Goal: Task Accomplishment & Management: Complete application form

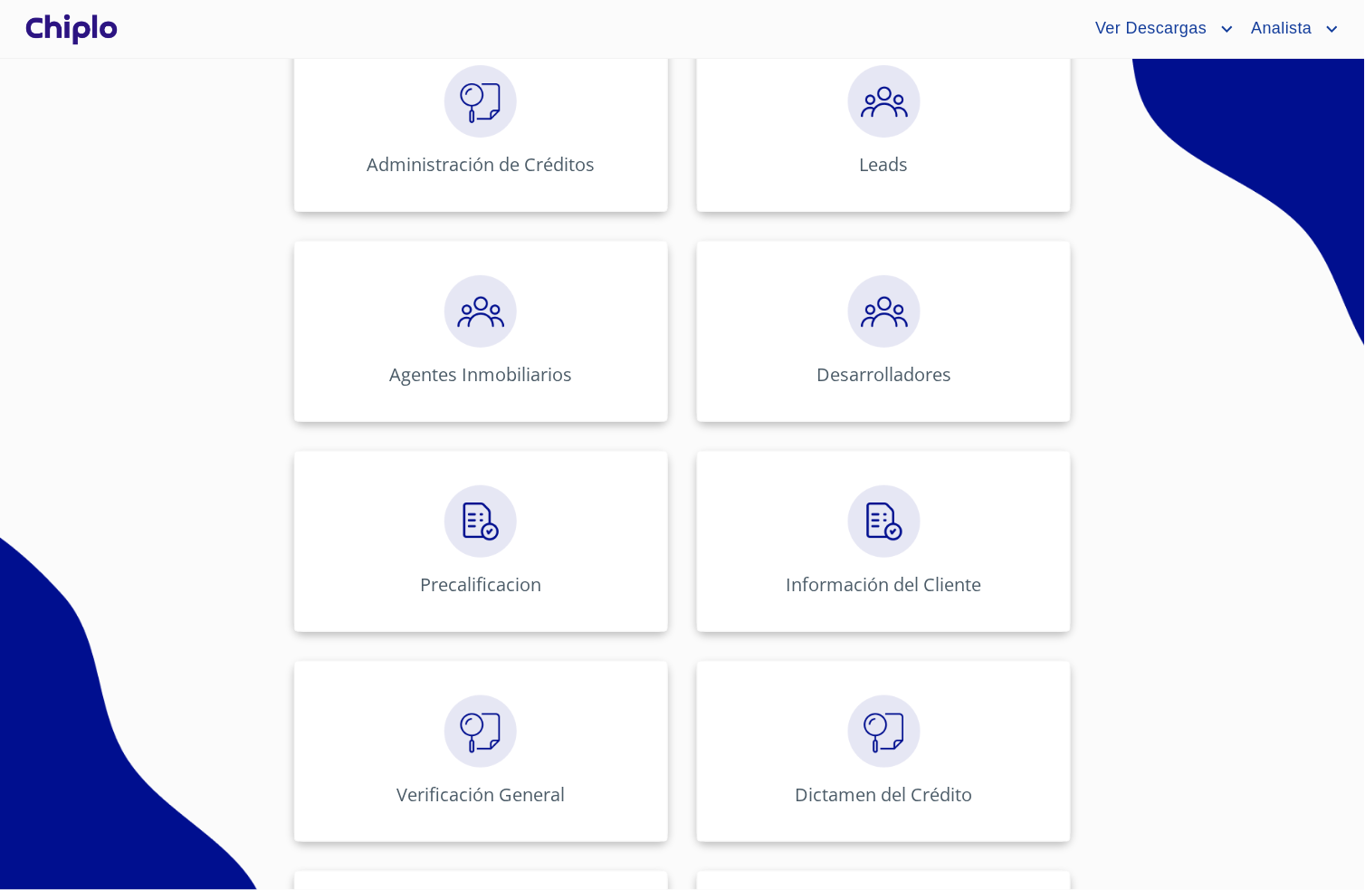
scroll to position [547, 0]
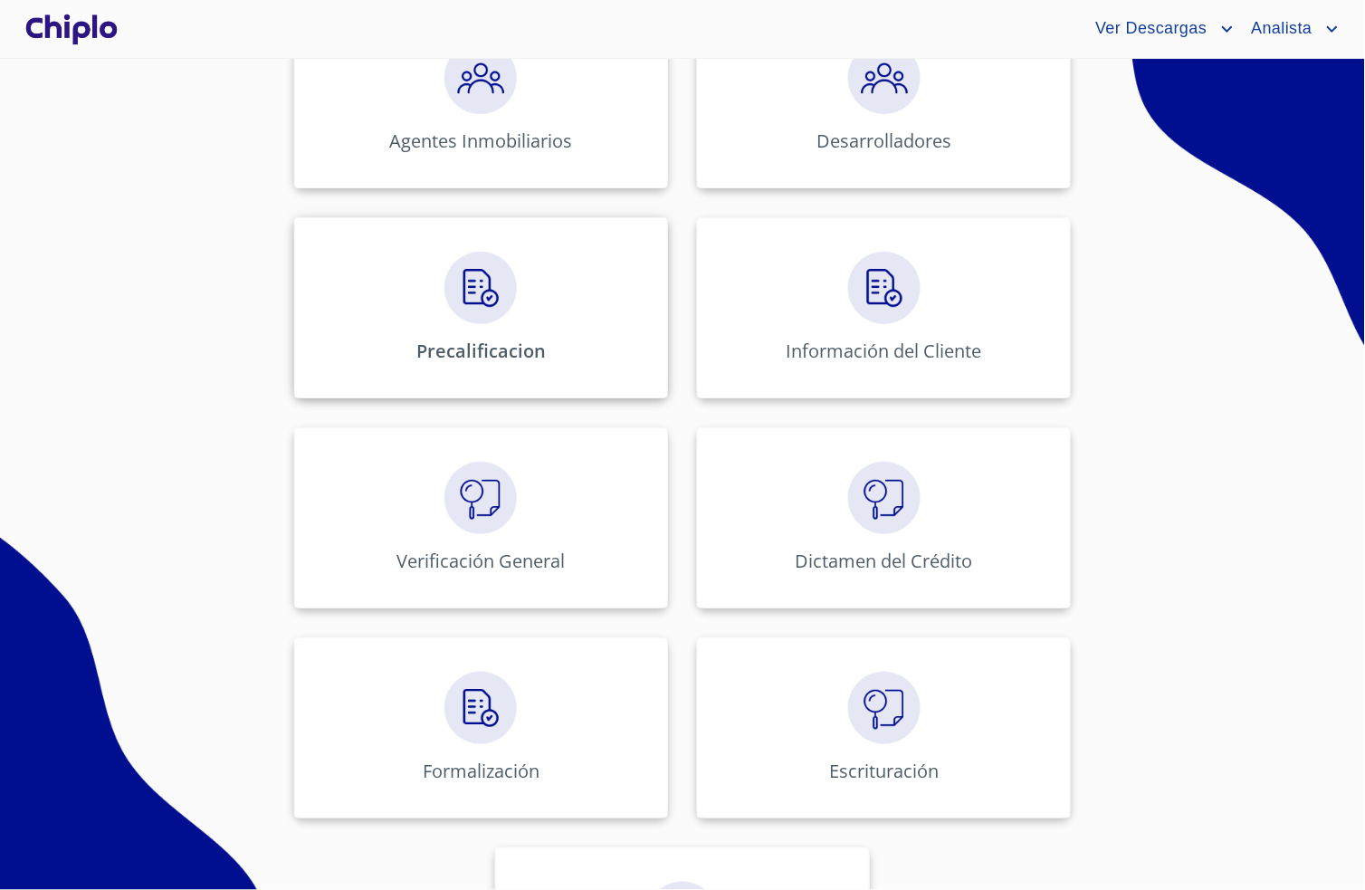
click at [483, 318] on img at bounding box center [480, 288] width 72 height 72
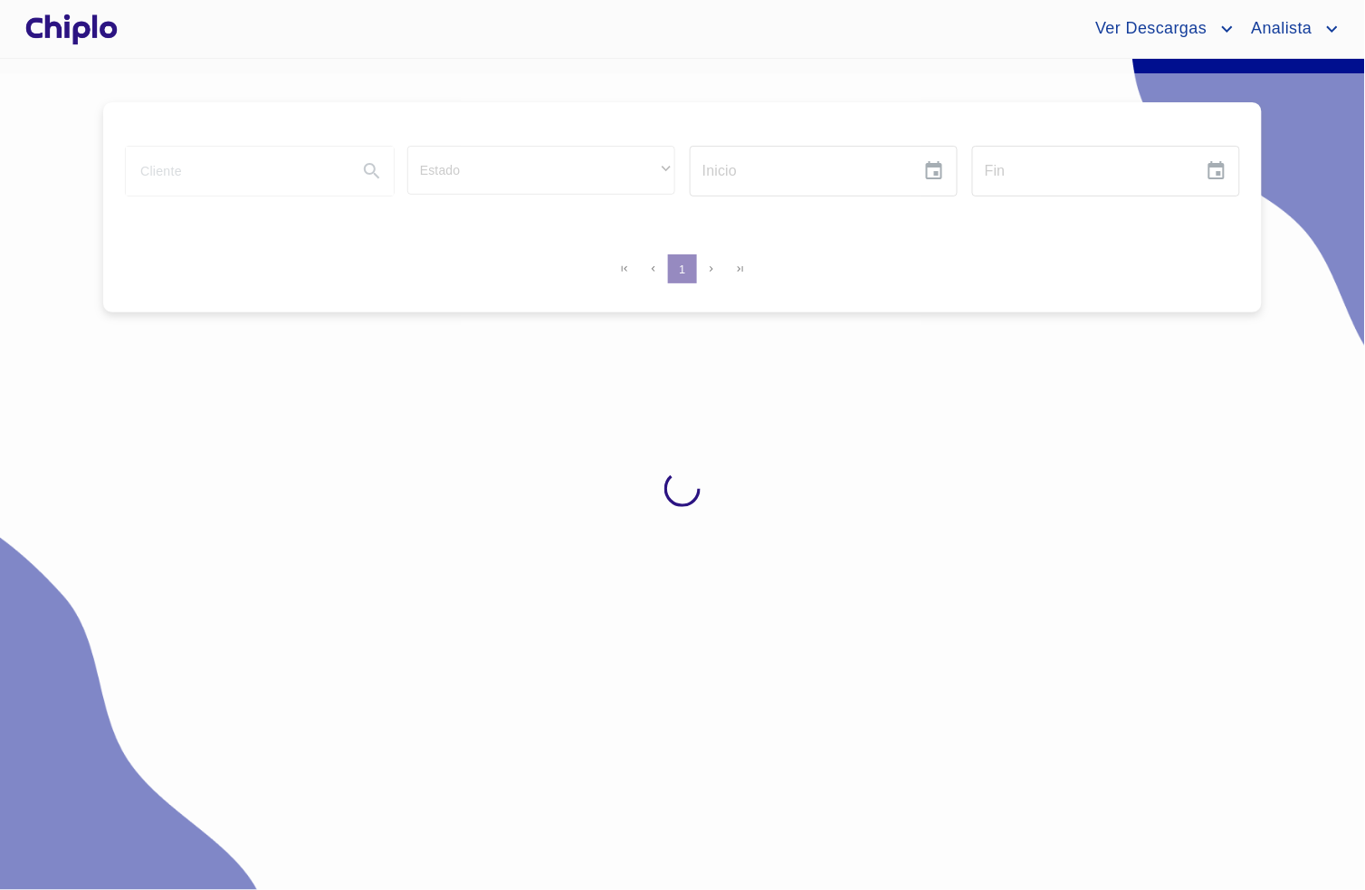
click at [211, 164] on input "search" at bounding box center [234, 171] width 217 height 49
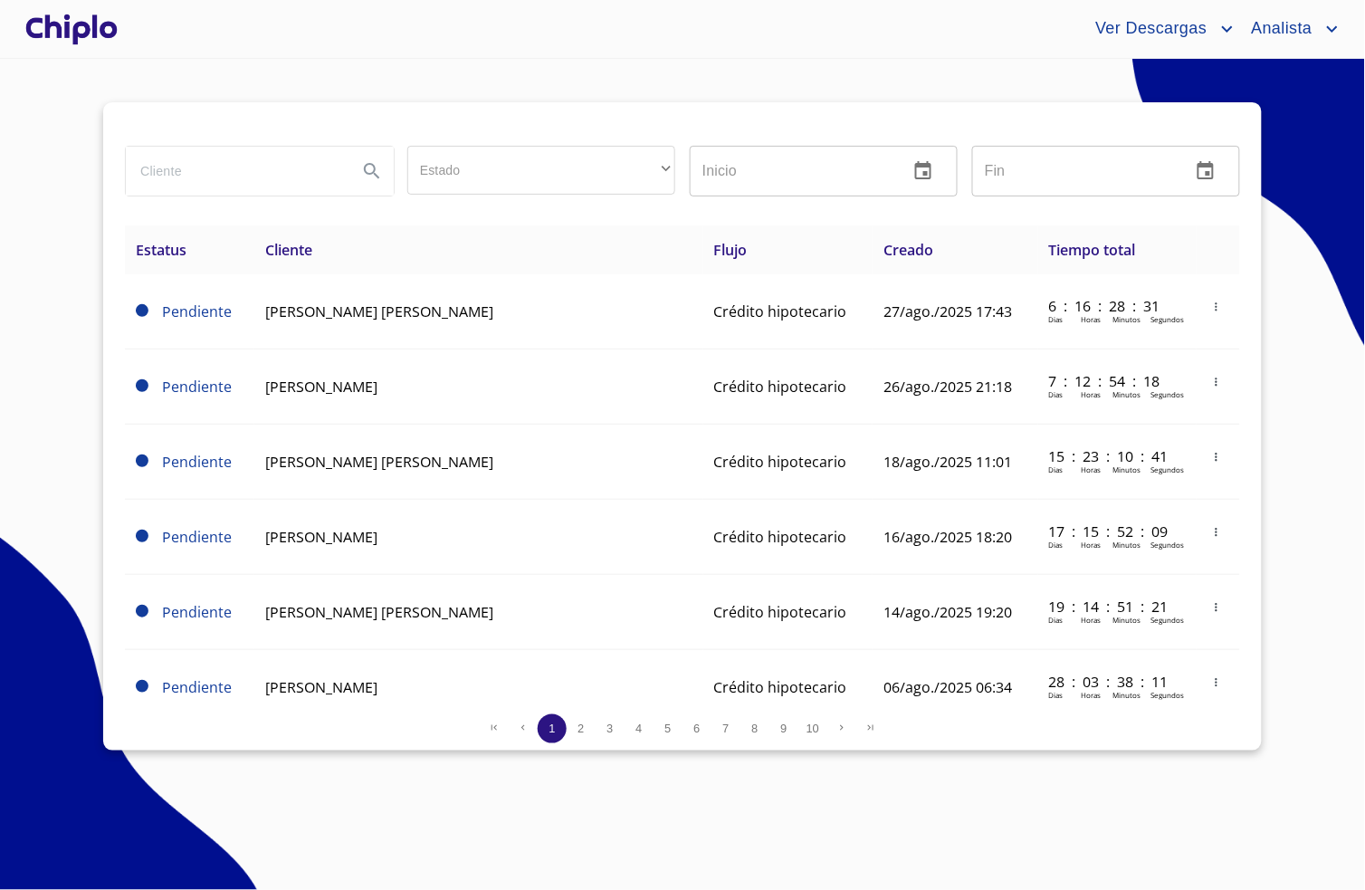
click at [214, 173] on input "search" at bounding box center [234, 171] width 217 height 49
type input "oscar mario"
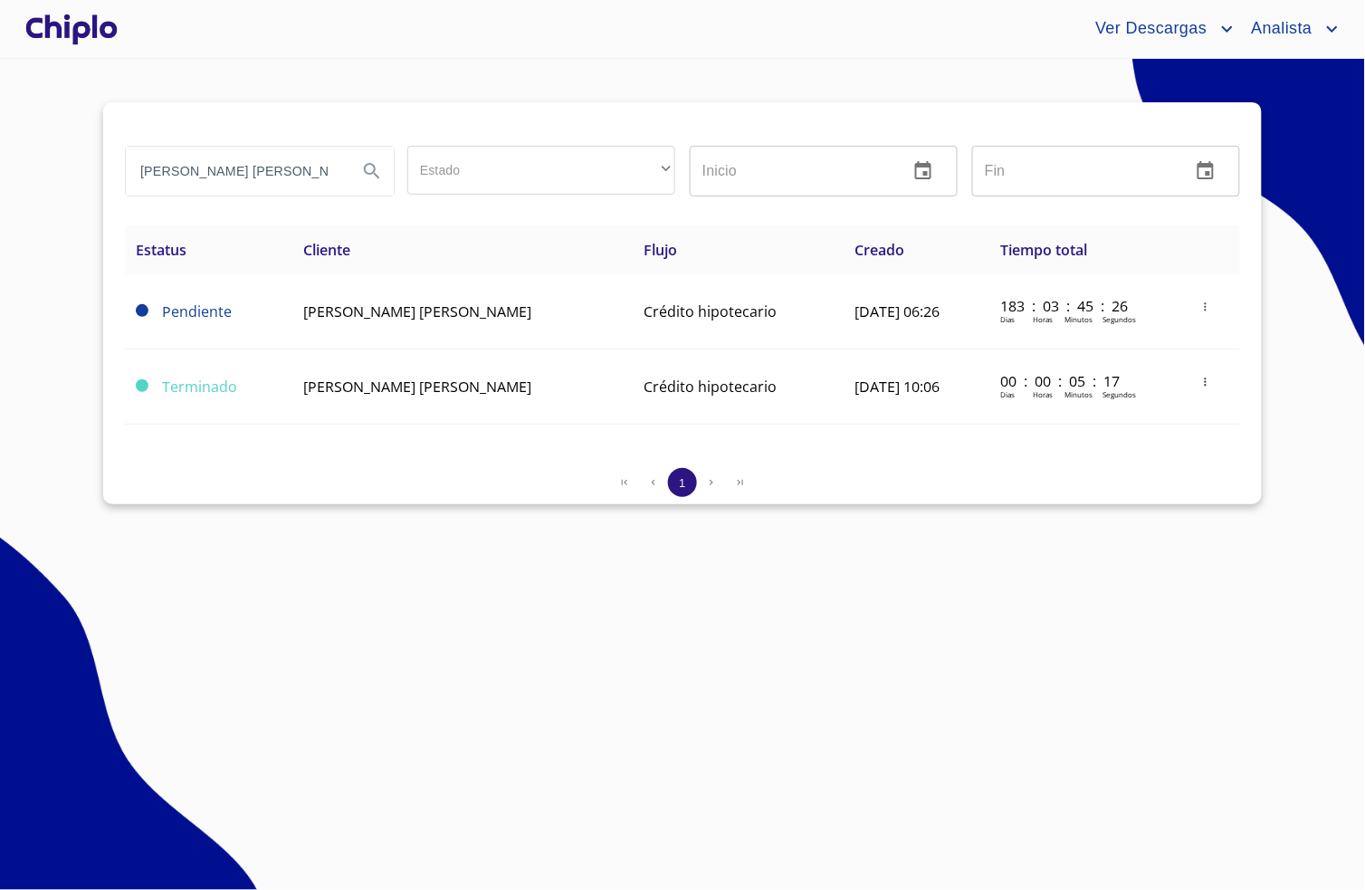
click at [377, 578] on section "oscar mario Estado ​ ​ Inicio ​ Fin ​ Estatus Cliente Flujo Creado Tiempo total…" at bounding box center [682, 474] width 1365 height 831
click at [339, 566] on section "oscar mario Estado ​ ​ Inicio ​ Fin ​ Estatus Cliente Flujo Creado Tiempo total…" at bounding box center [682, 474] width 1365 height 831
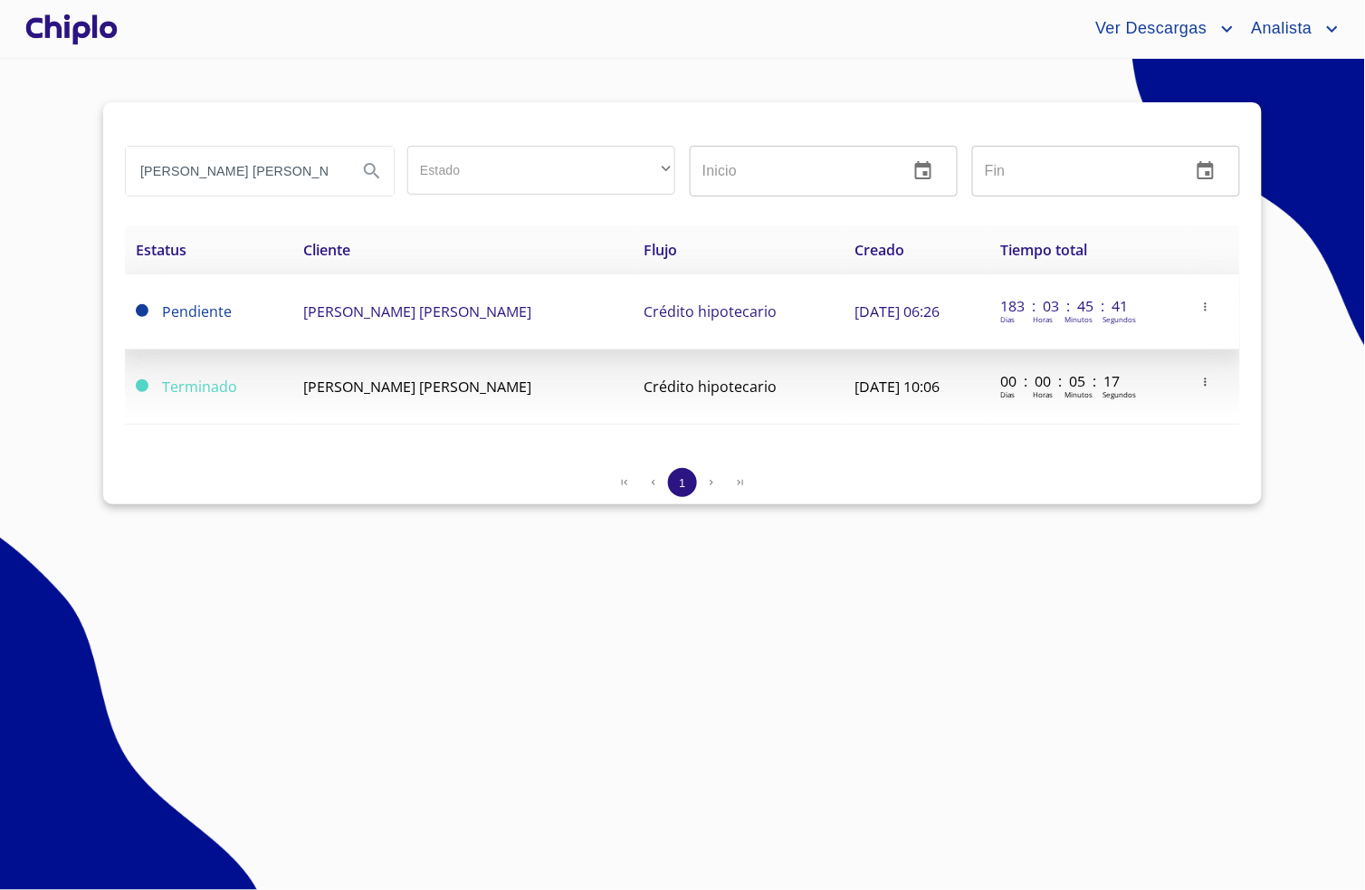
click at [471, 321] on span "[PERSON_NAME] [PERSON_NAME]" at bounding box center [417, 311] width 228 height 20
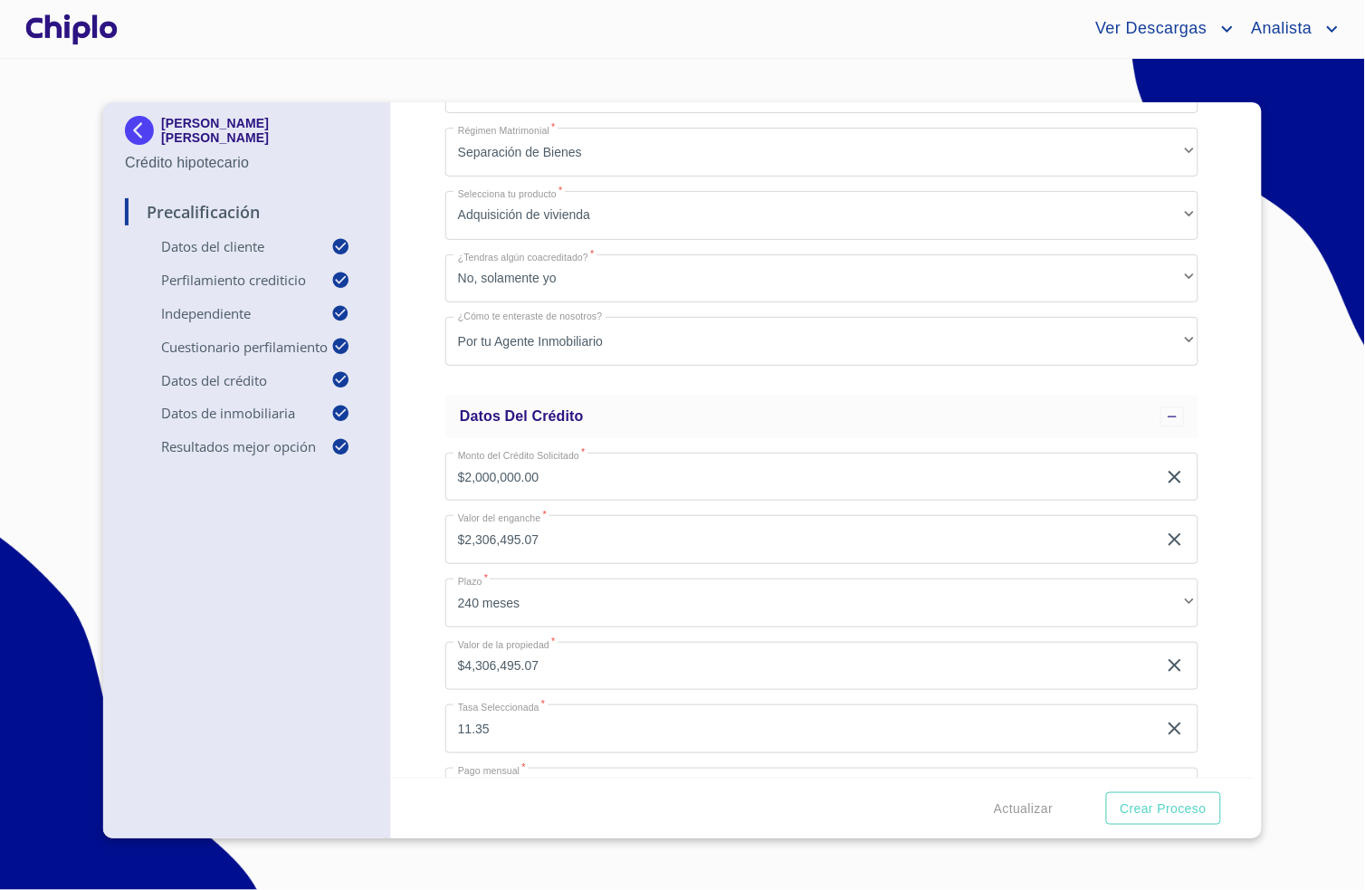
scroll to position [1146, 0]
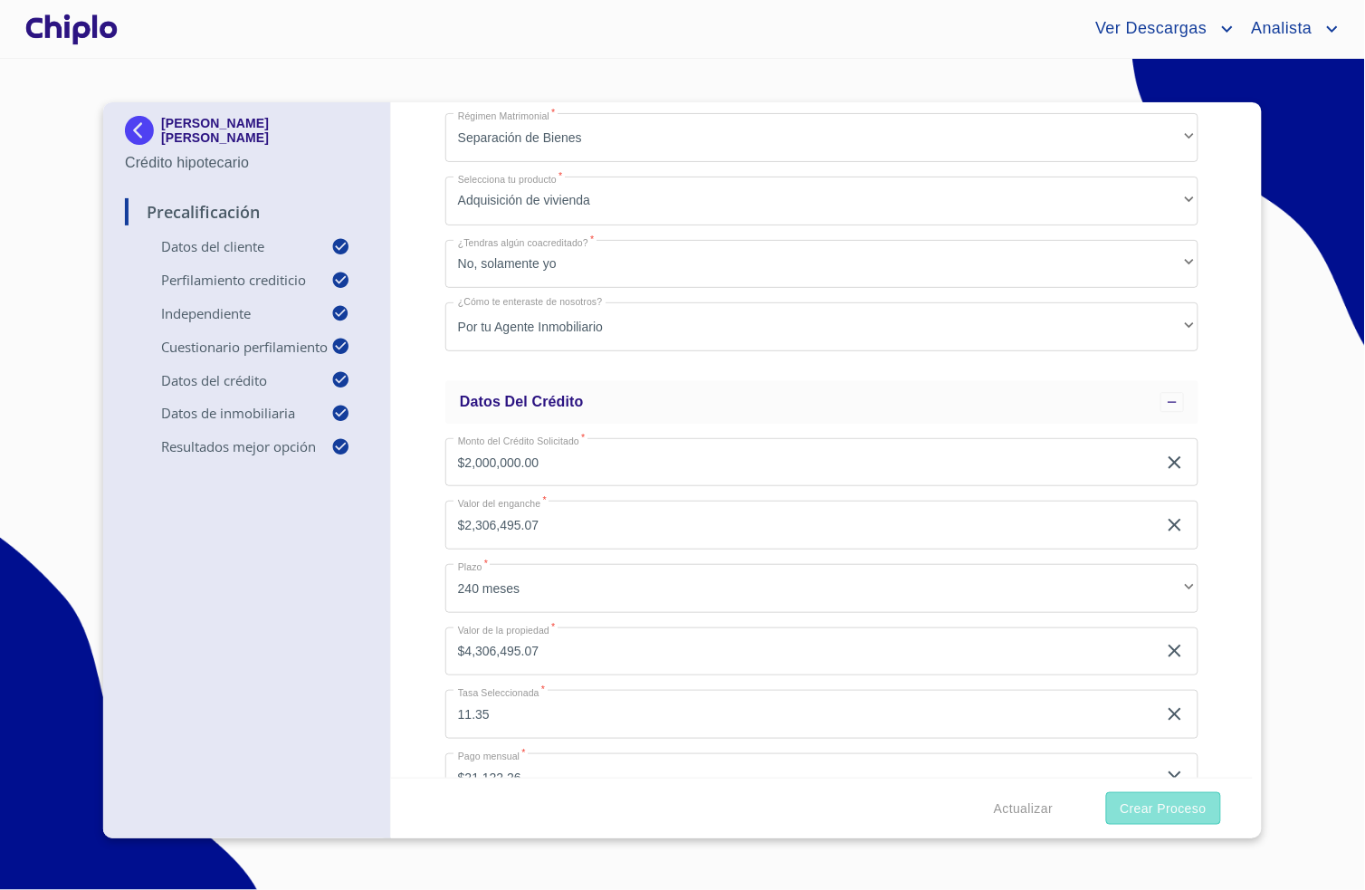
click at [1157, 816] on span "Crear Proceso" at bounding box center [1163, 808] width 86 height 23
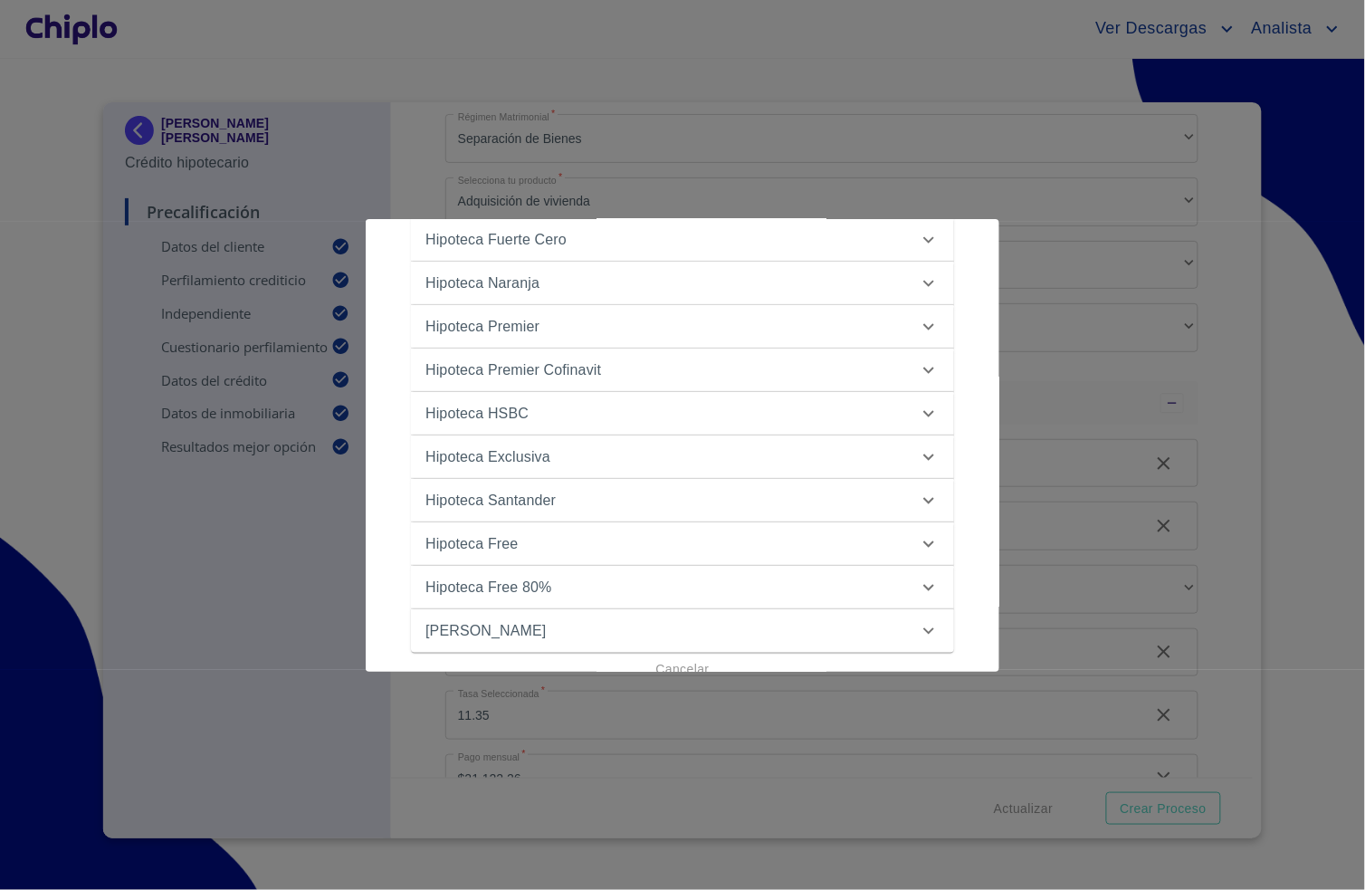
scroll to position [353, 0]
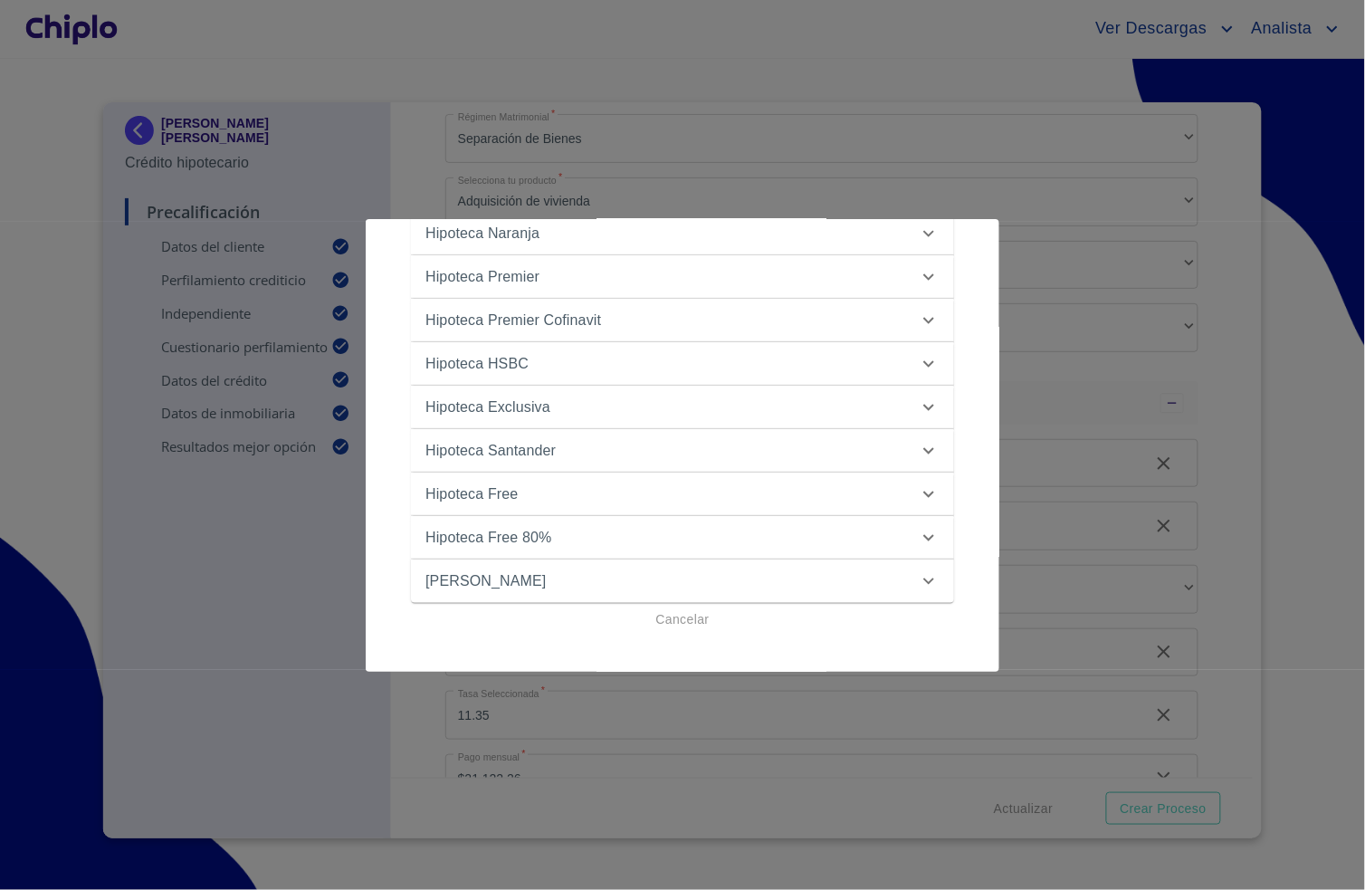
click at [511, 485] on p "Hipoteca Free" at bounding box center [471, 494] width 92 height 22
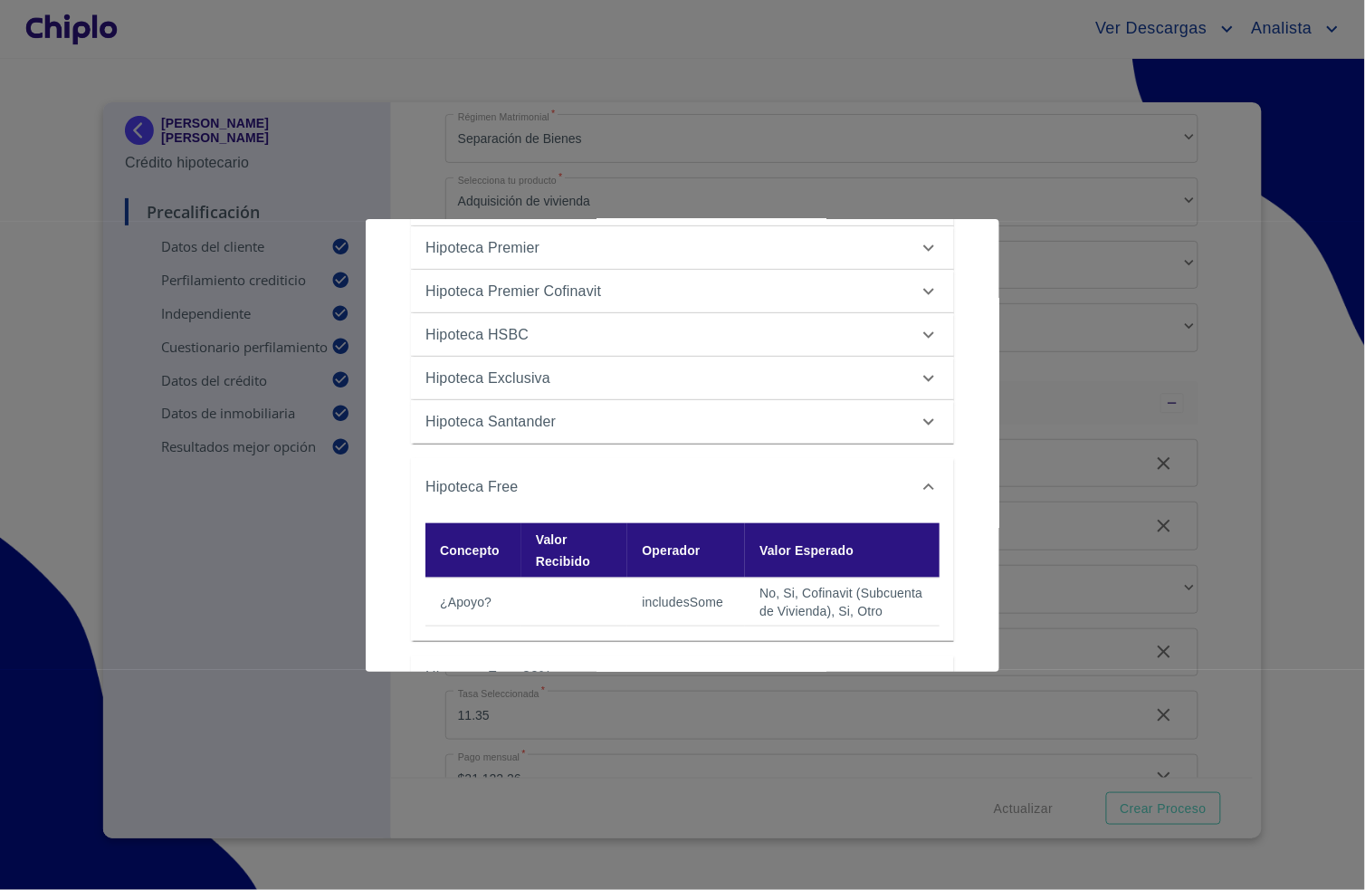
scroll to position [395, 0]
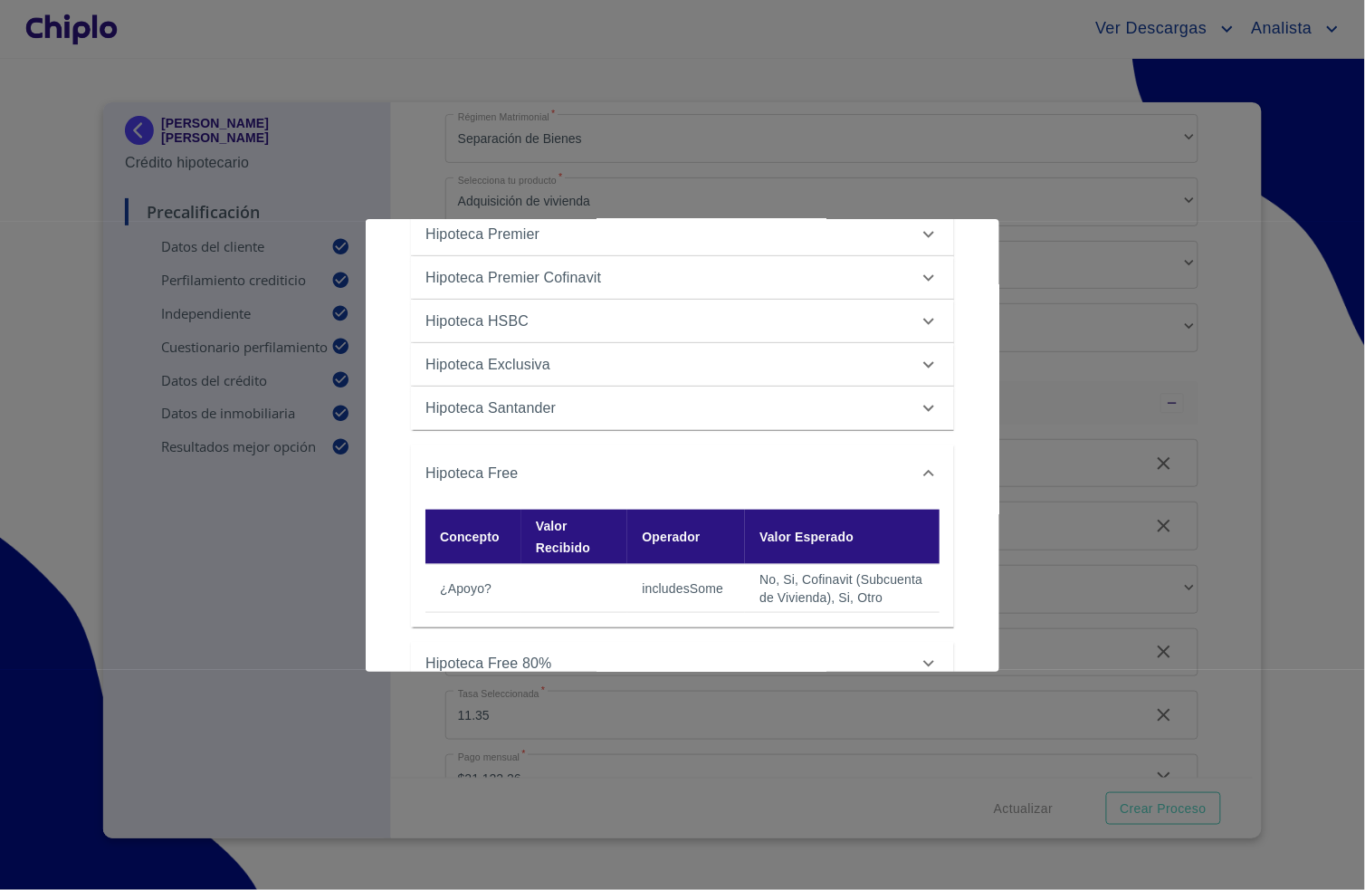
click at [1095, 458] on div at bounding box center [682, 445] width 1365 height 890
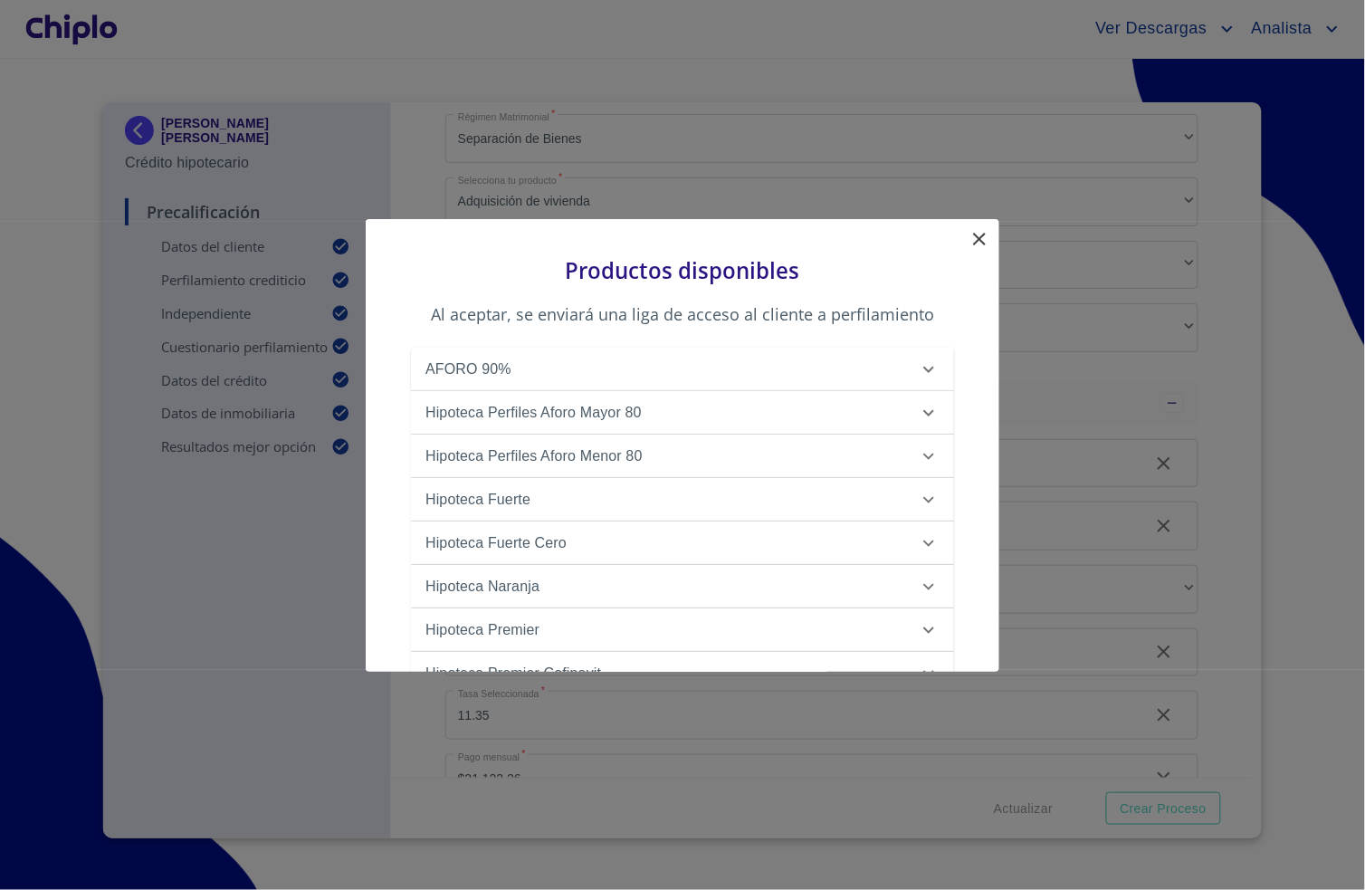
click at [973, 243] on icon at bounding box center [979, 239] width 22 height 22
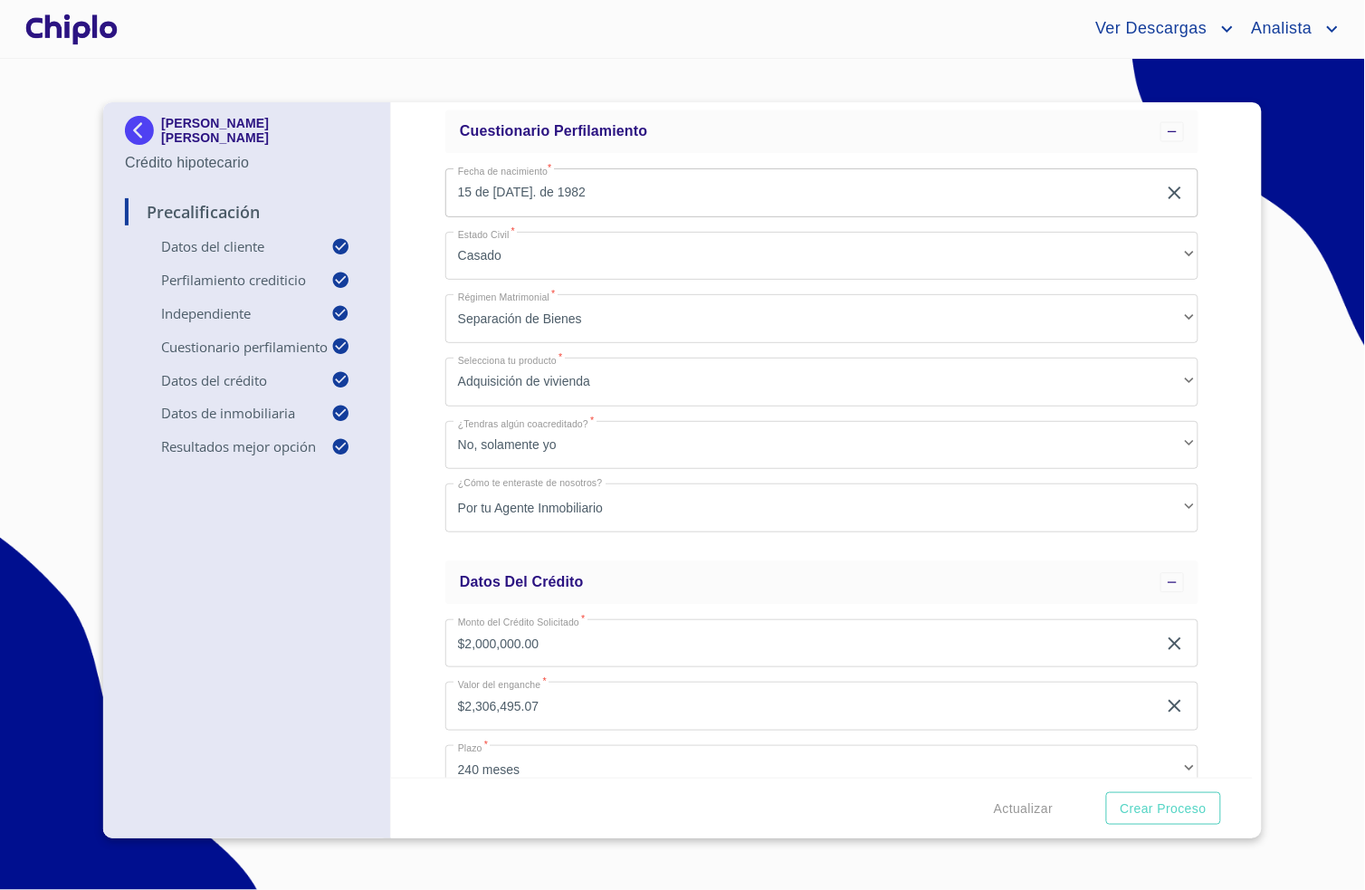
scroll to position [951, 0]
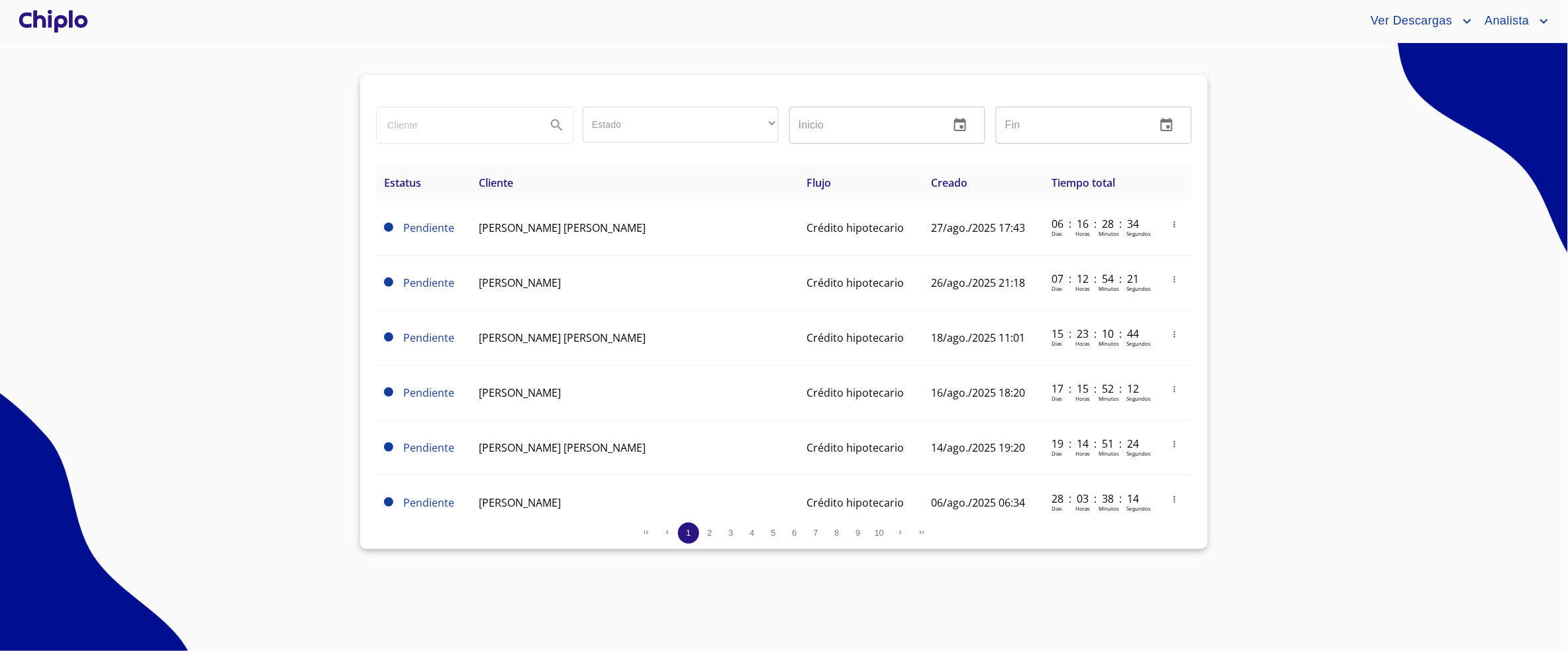
click at [476, 125] on input "search" at bounding box center [456, 125] width 159 height 36
type input "oscar mario"
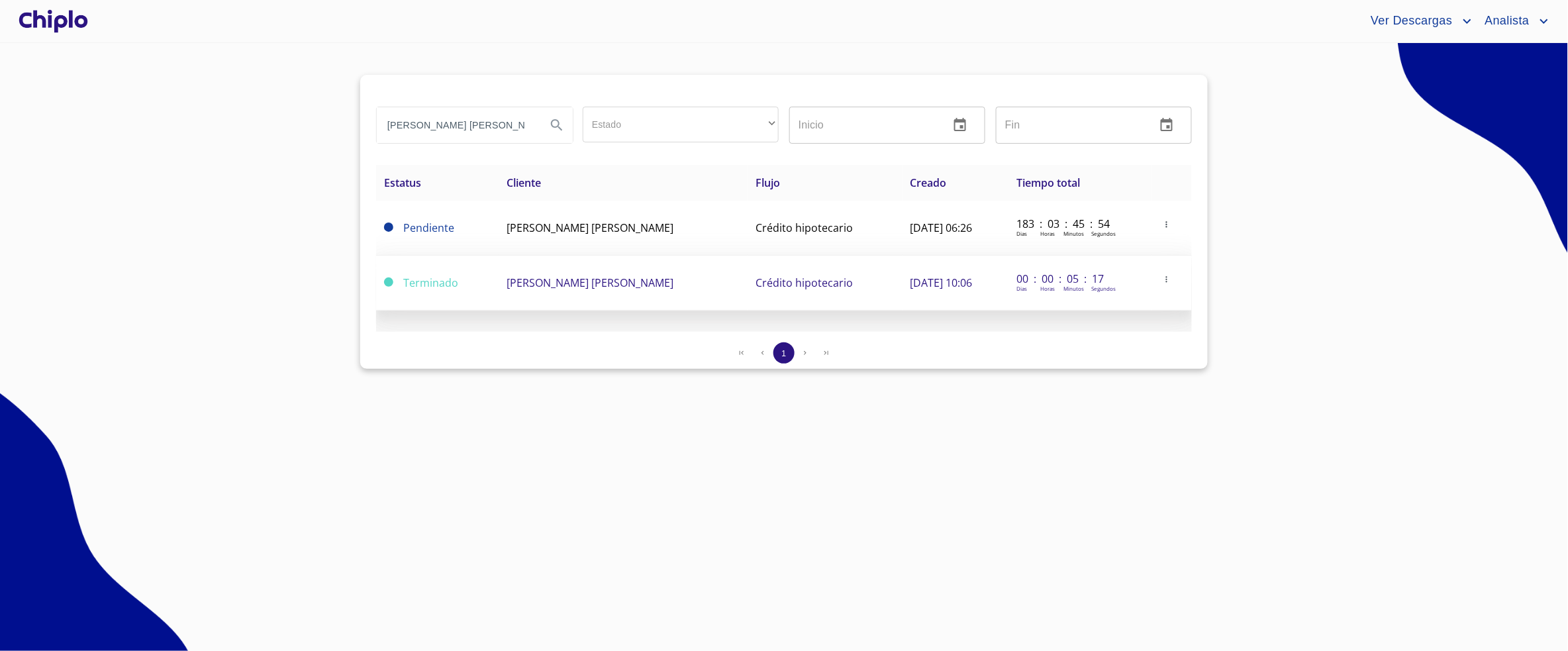
click at [579, 268] on td "OSCAR MARIO COLLIGNON TOSTADO" at bounding box center [623, 282] width 249 height 55
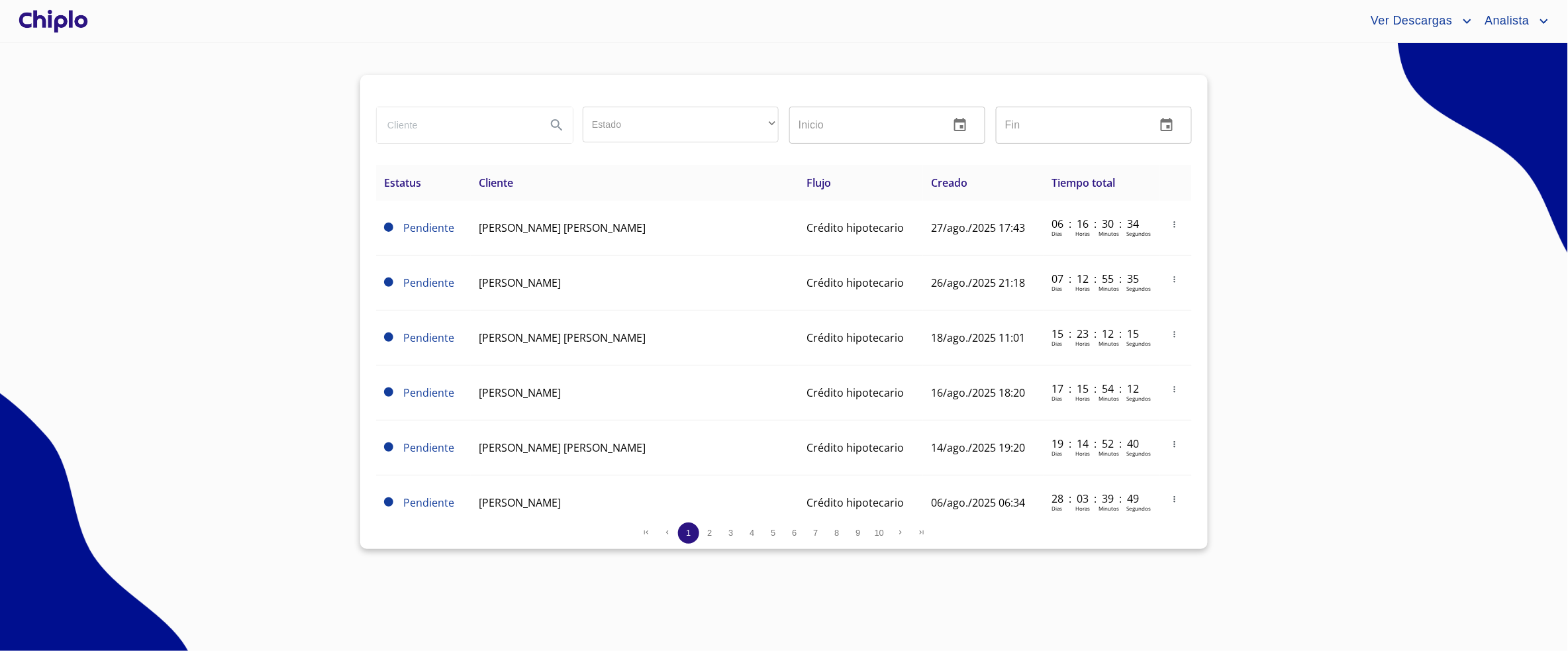
click at [55, 16] on div at bounding box center [53, 21] width 75 height 42
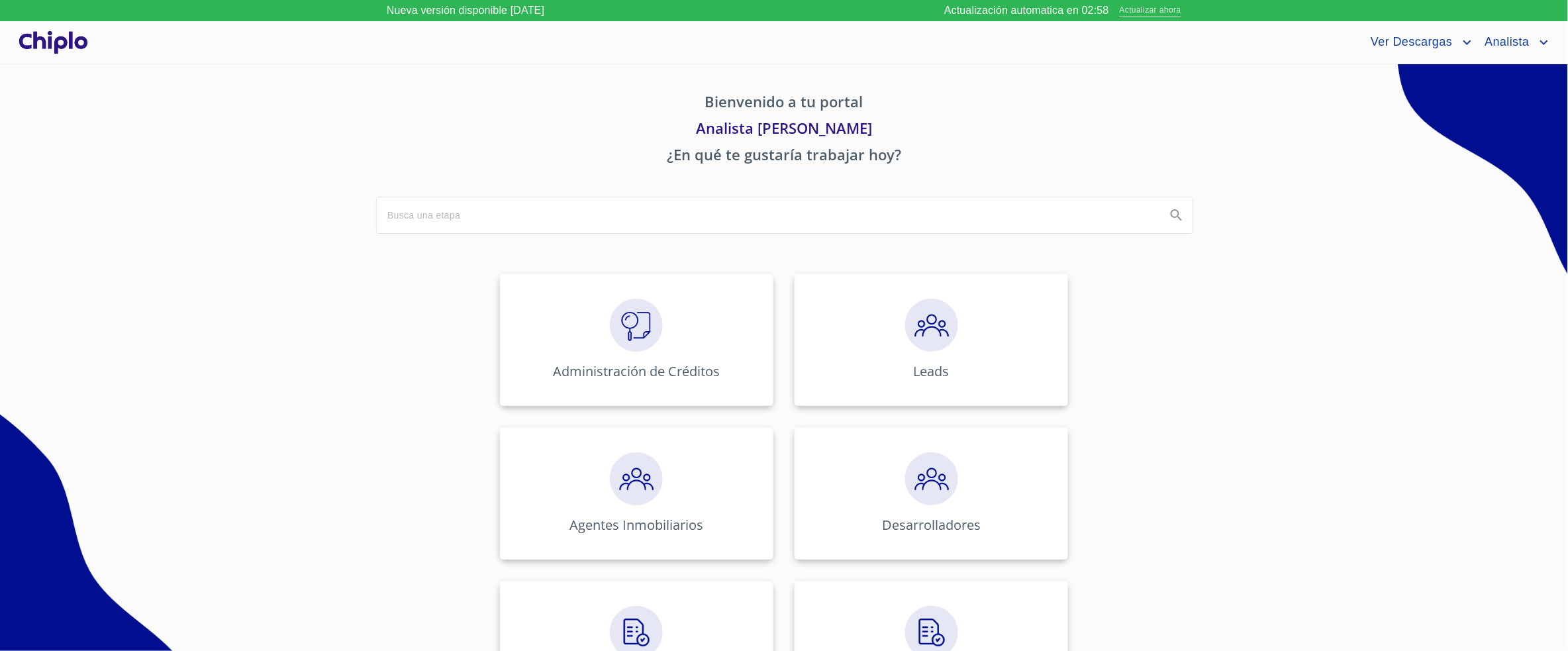
click at [1127, 10] on span "Actualizar ahora" at bounding box center [1150, 10] width 61 height 14
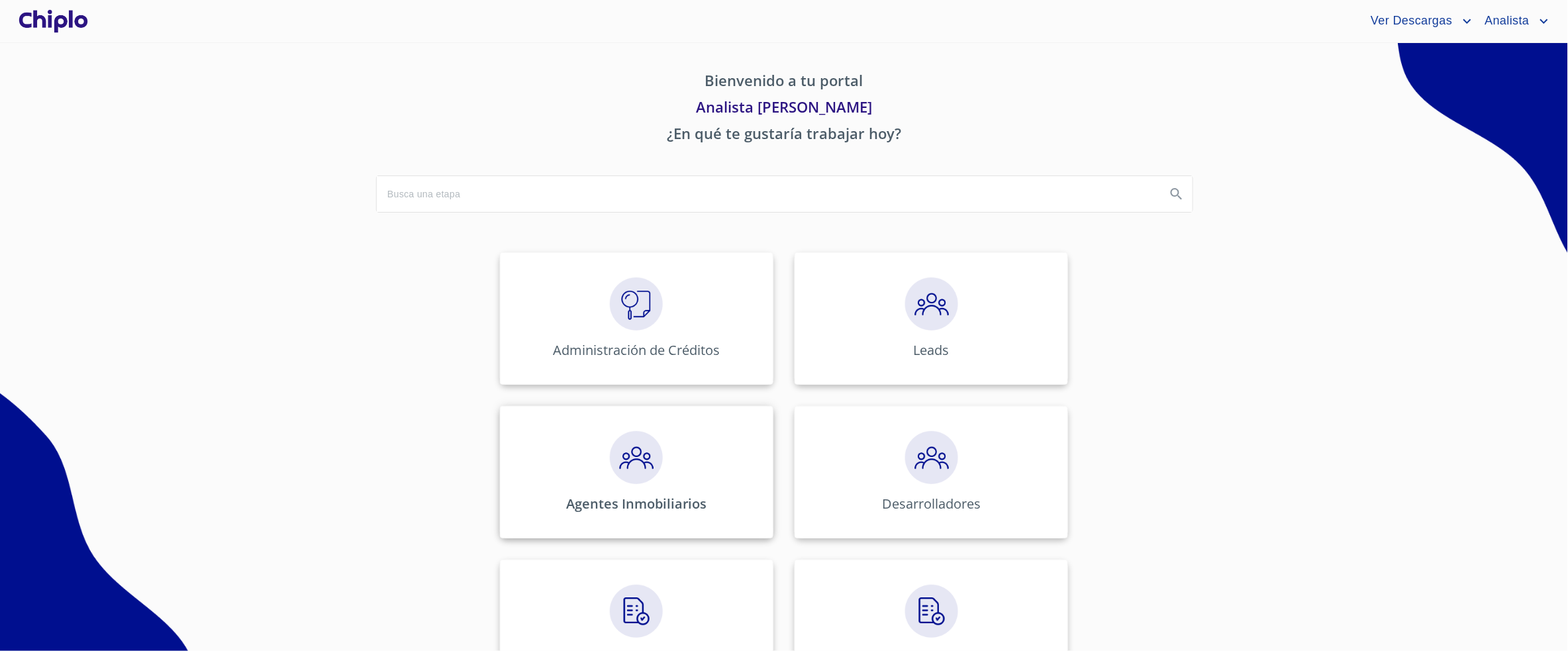
scroll to position [116, 0]
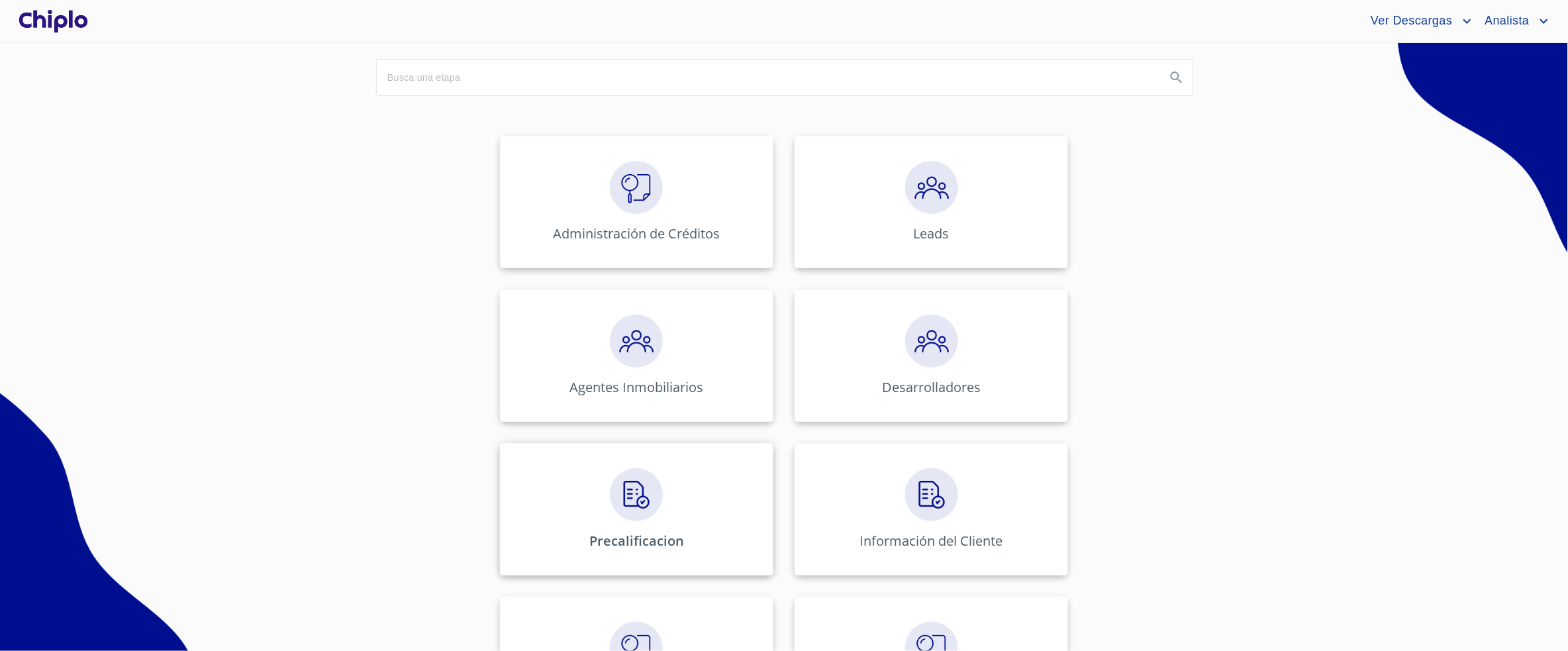
click at [640, 528] on div "Precalificacion" at bounding box center [637, 508] width 274 height 132
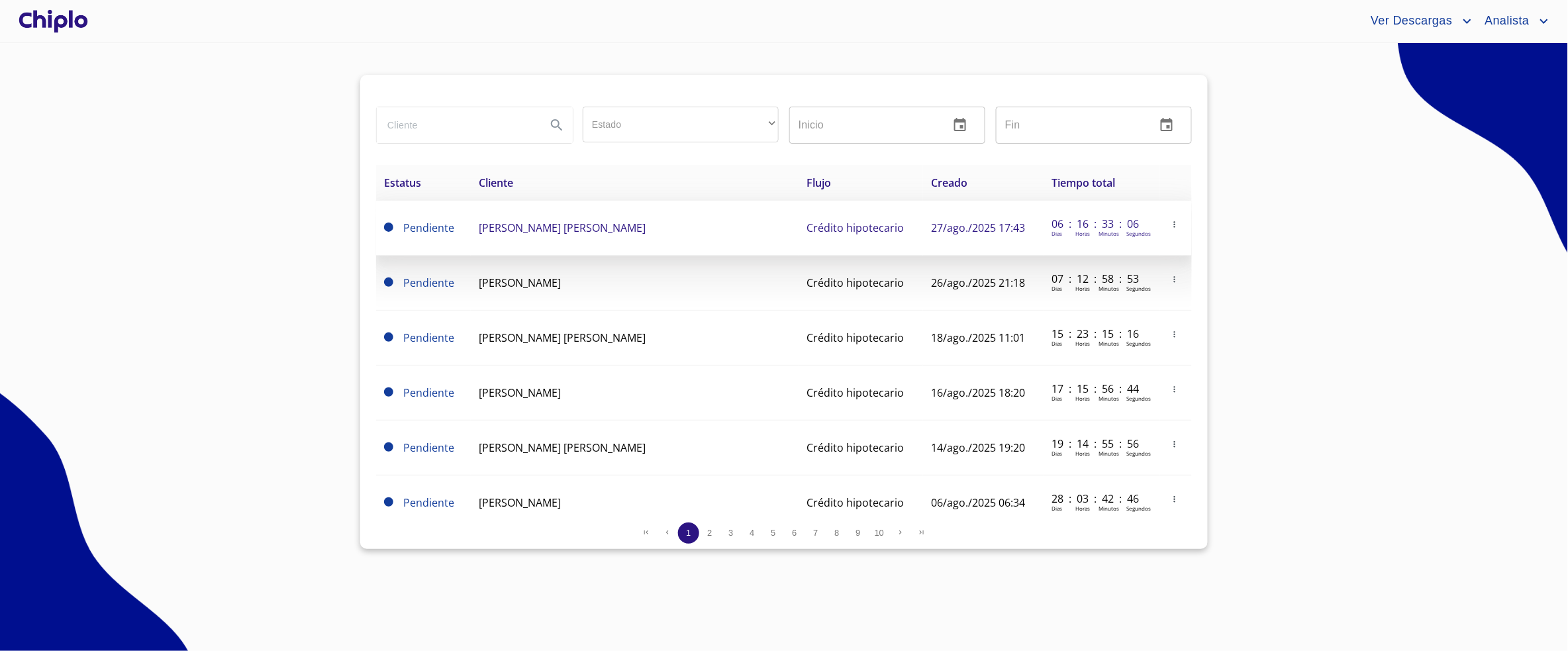
click at [596, 230] on span "[PERSON_NAME] [PERSON_NAME]" at bounding box center [562, 227] width 167 height 15
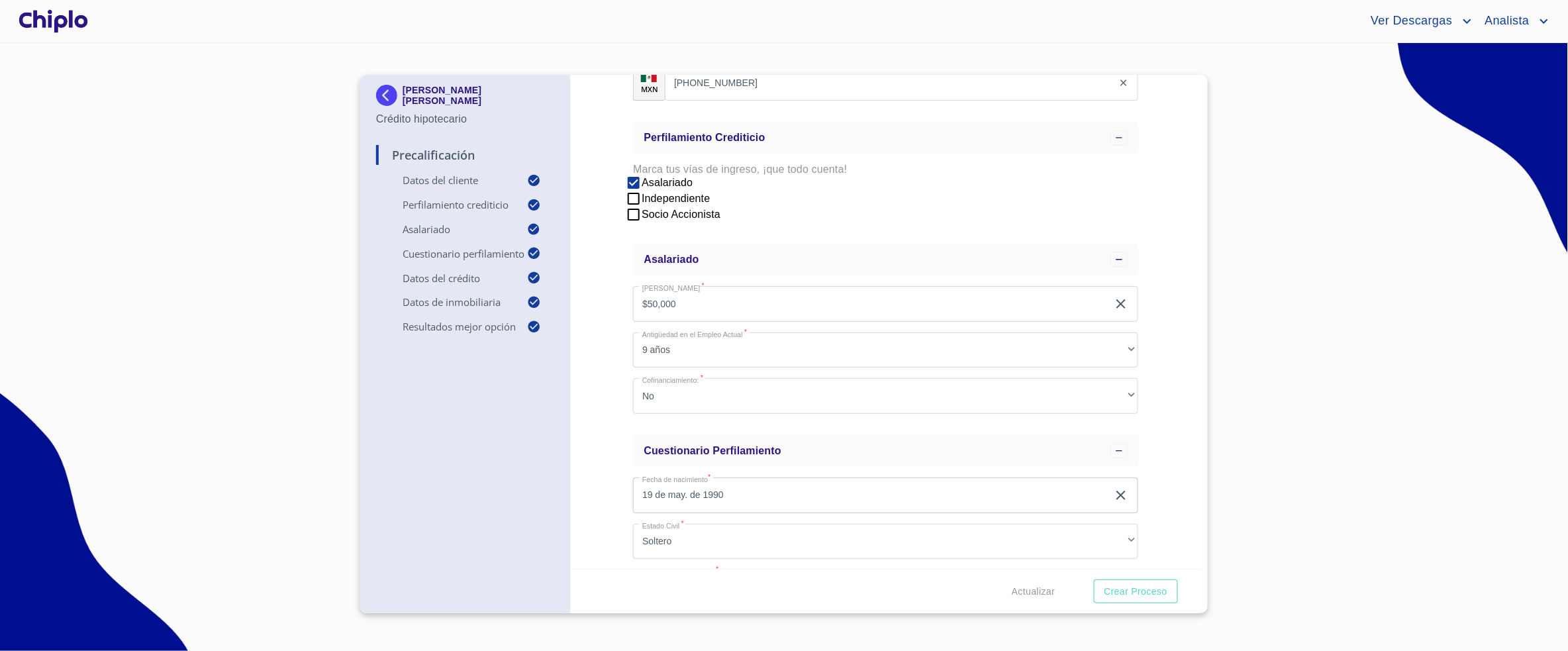
scroll to position [331, 0]
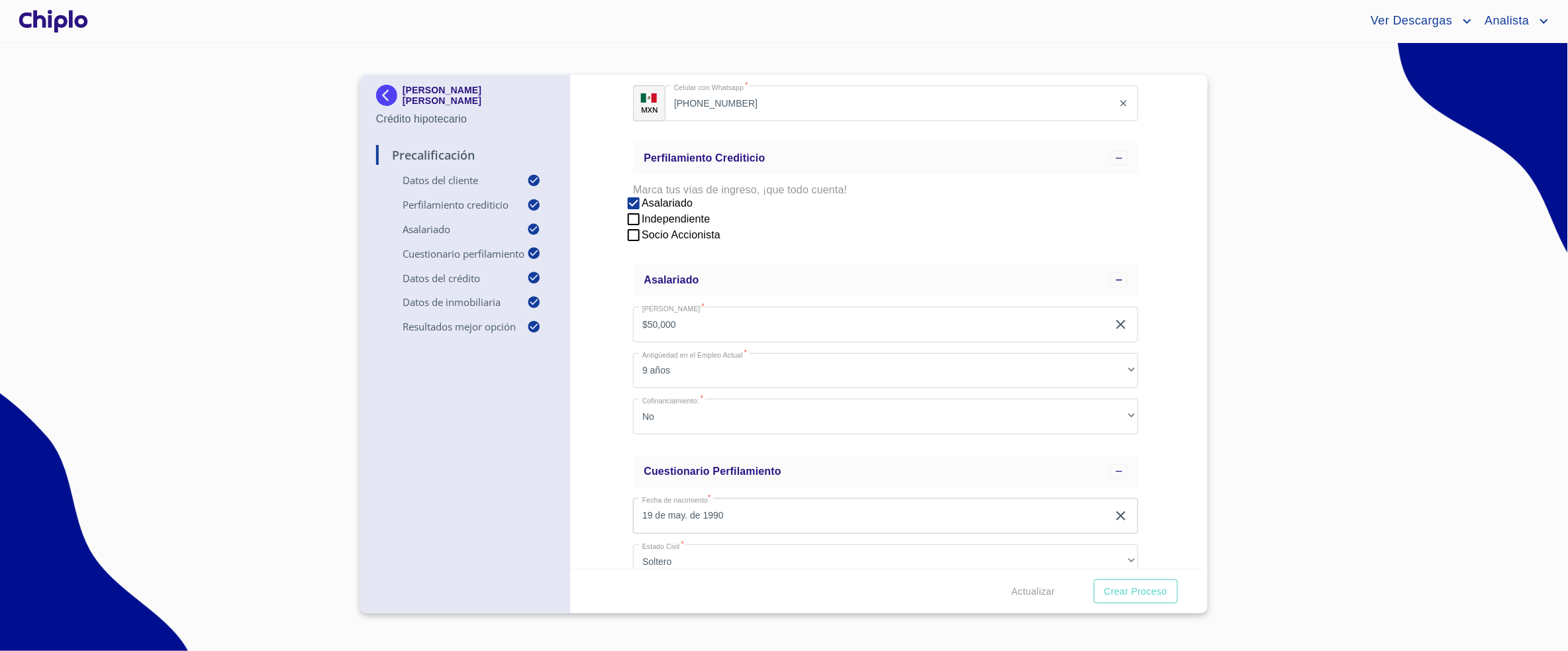
click at [768, 39] on div "Ver Descargas Analista" at bounding box center [784, 21] width 1568 height 42
click at [282, 55] on section "ROSA ISELA JIMENEZ LUPERCIO Crédito hipotecario Precalificación Datos del clien…" at bounding box center [784, 347] width 1568 height 608
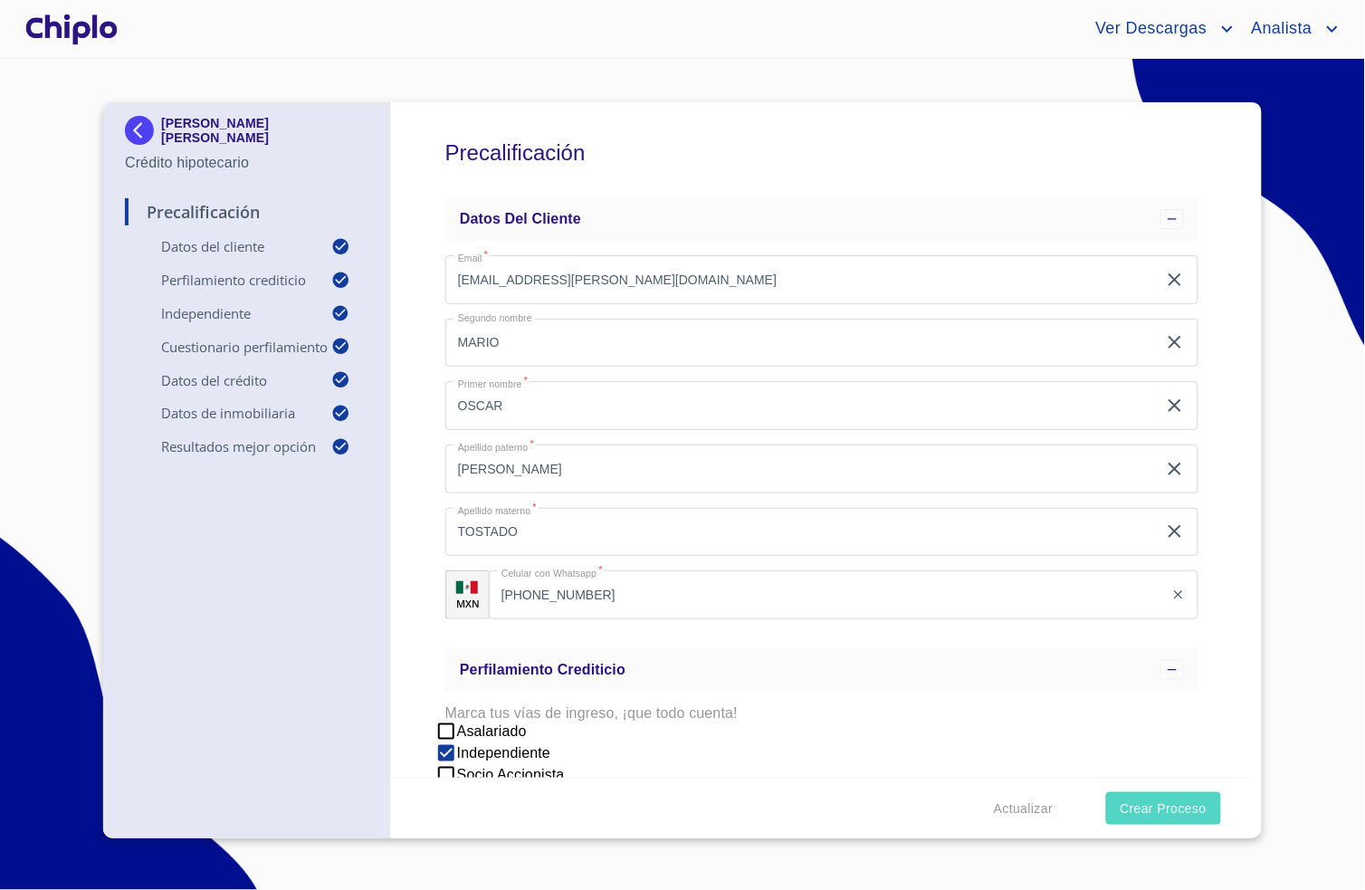
click at [1186, 813] on span "Crear Proceso" at bounding box center [1163, 808] width 86 height 23
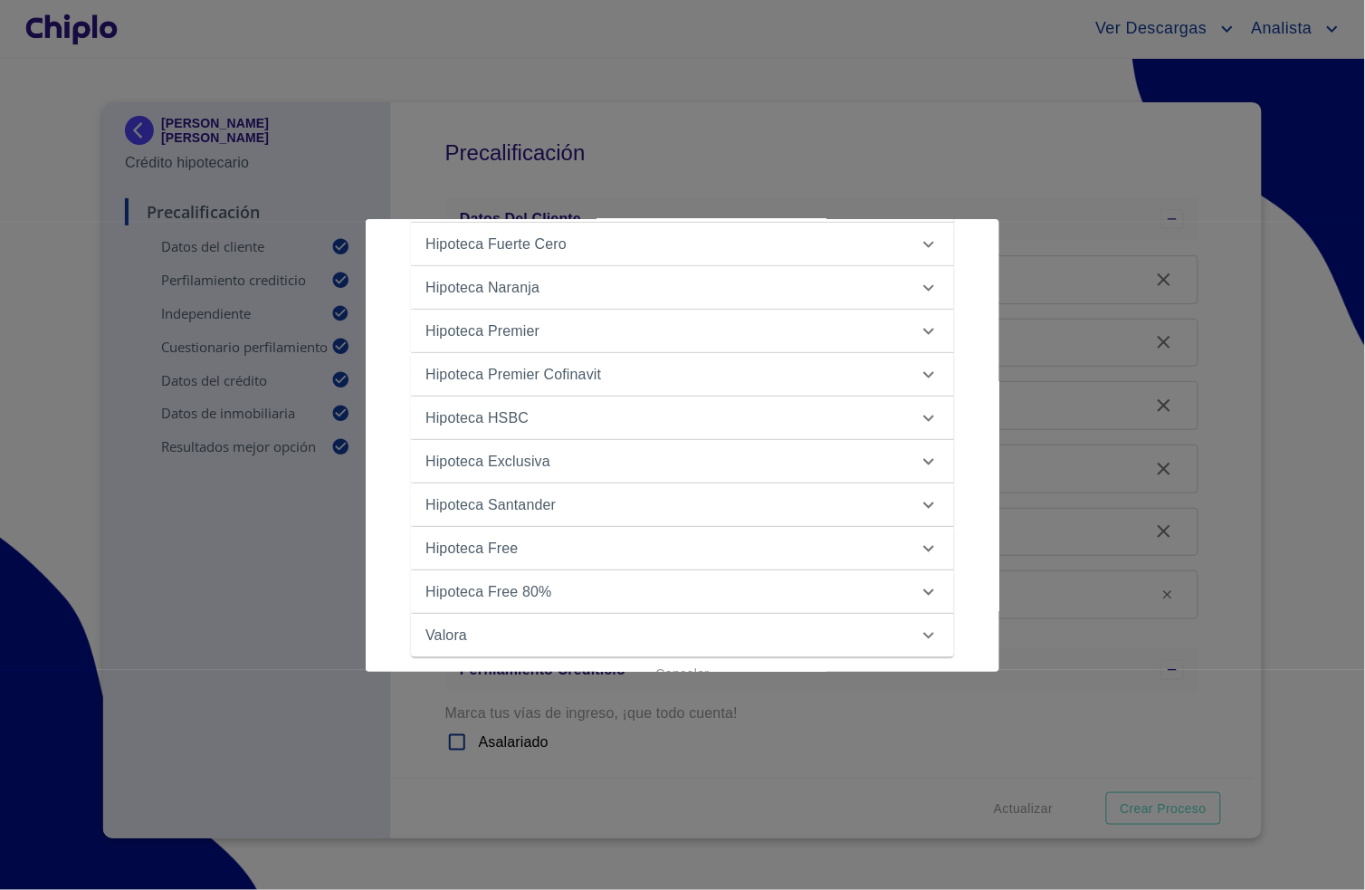
scroll to position [353, 0]
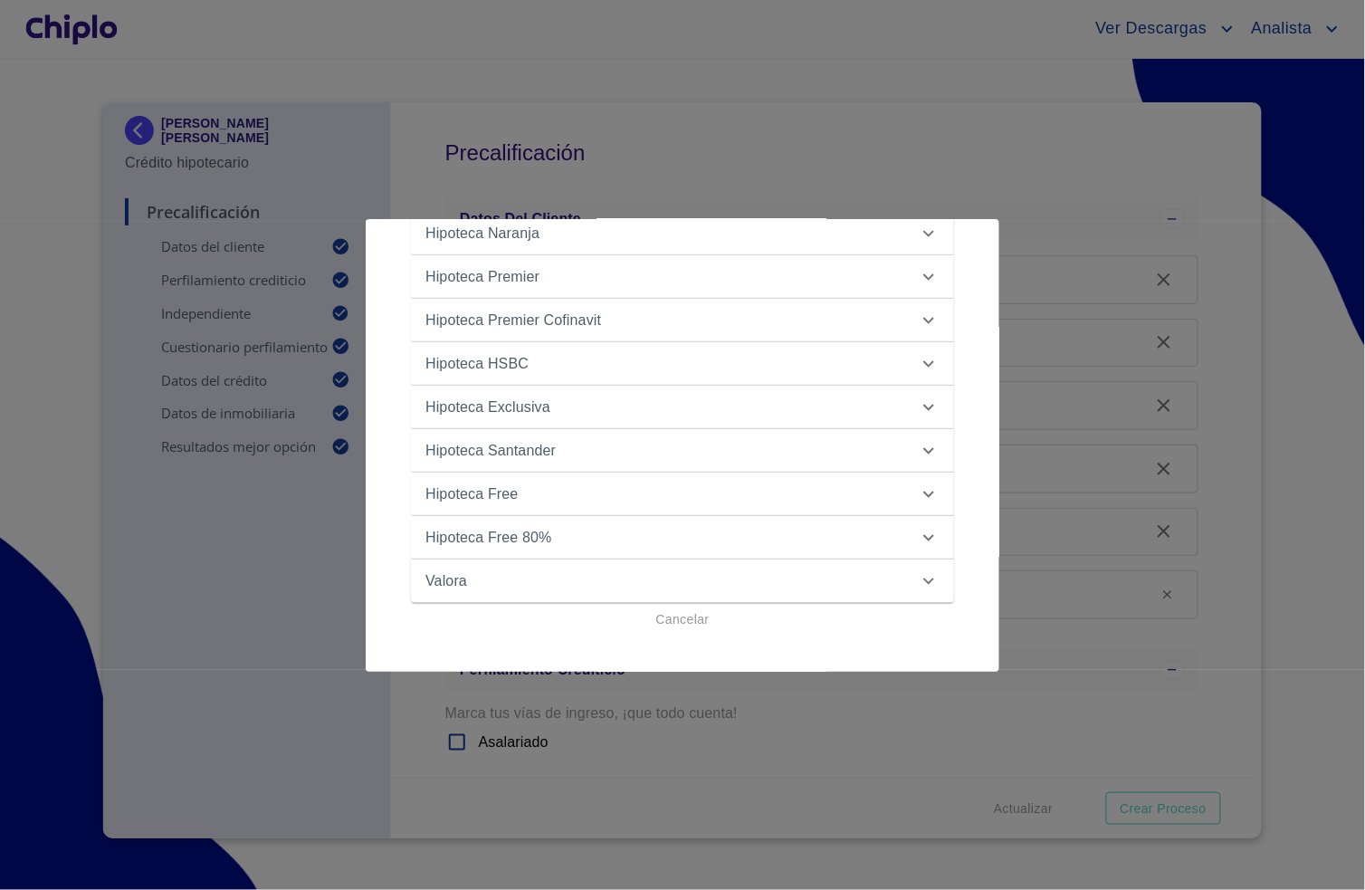
click at [538, 493] on div "Hipoteca Free" at bounding box center [665, 494] width 481 height 22
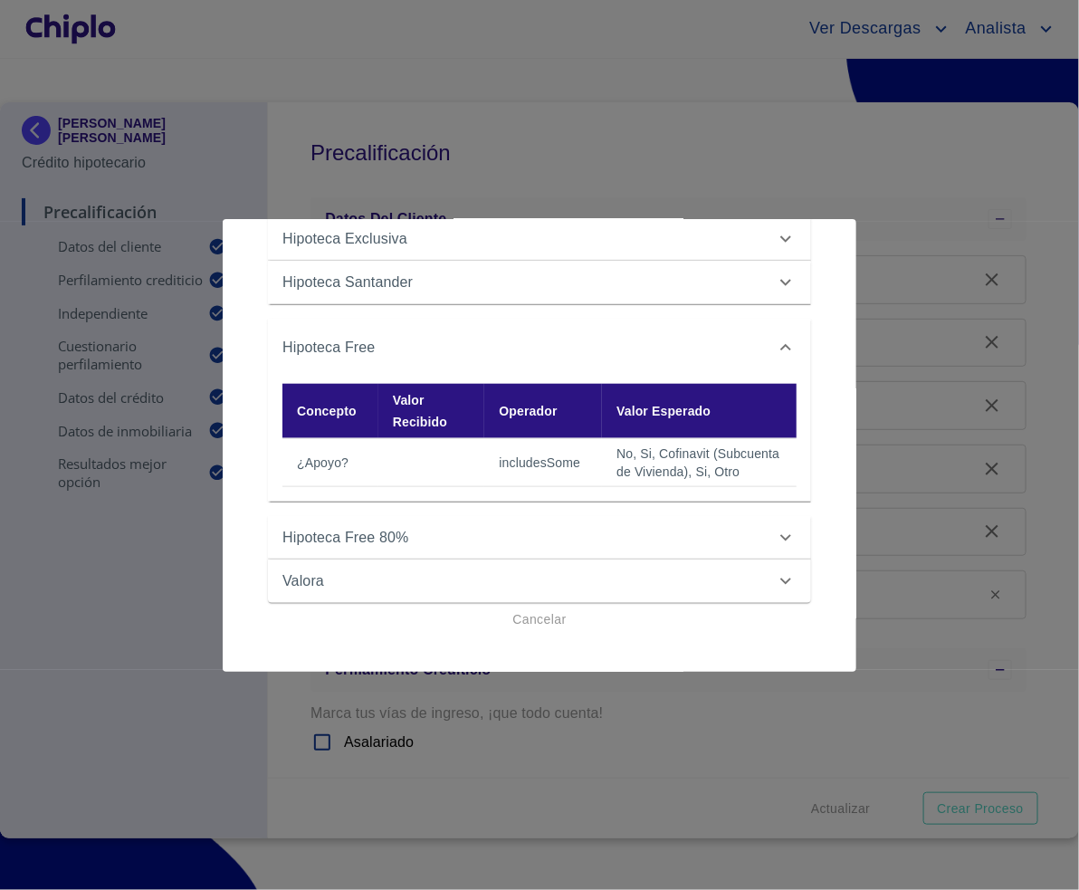
scroll to position [0, 0]
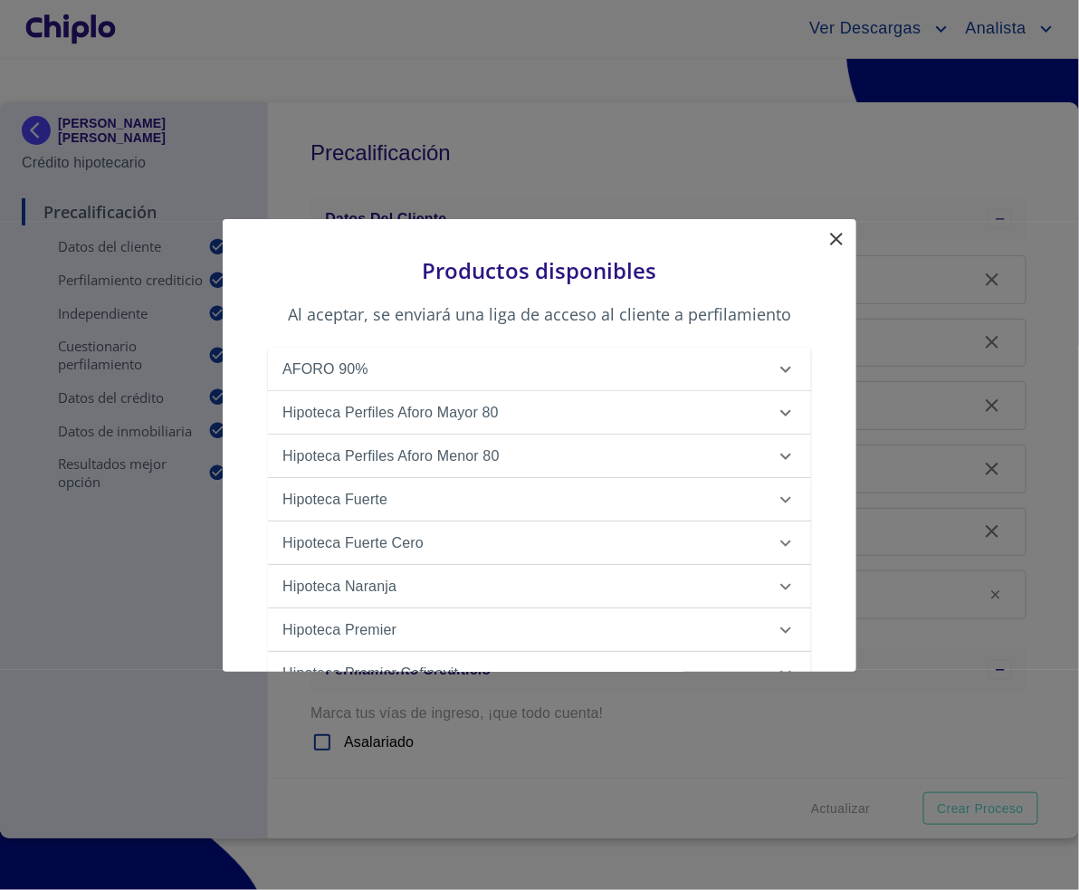
click at [833, 245] on icon at bounding box center [836, 239] width 22 height 22
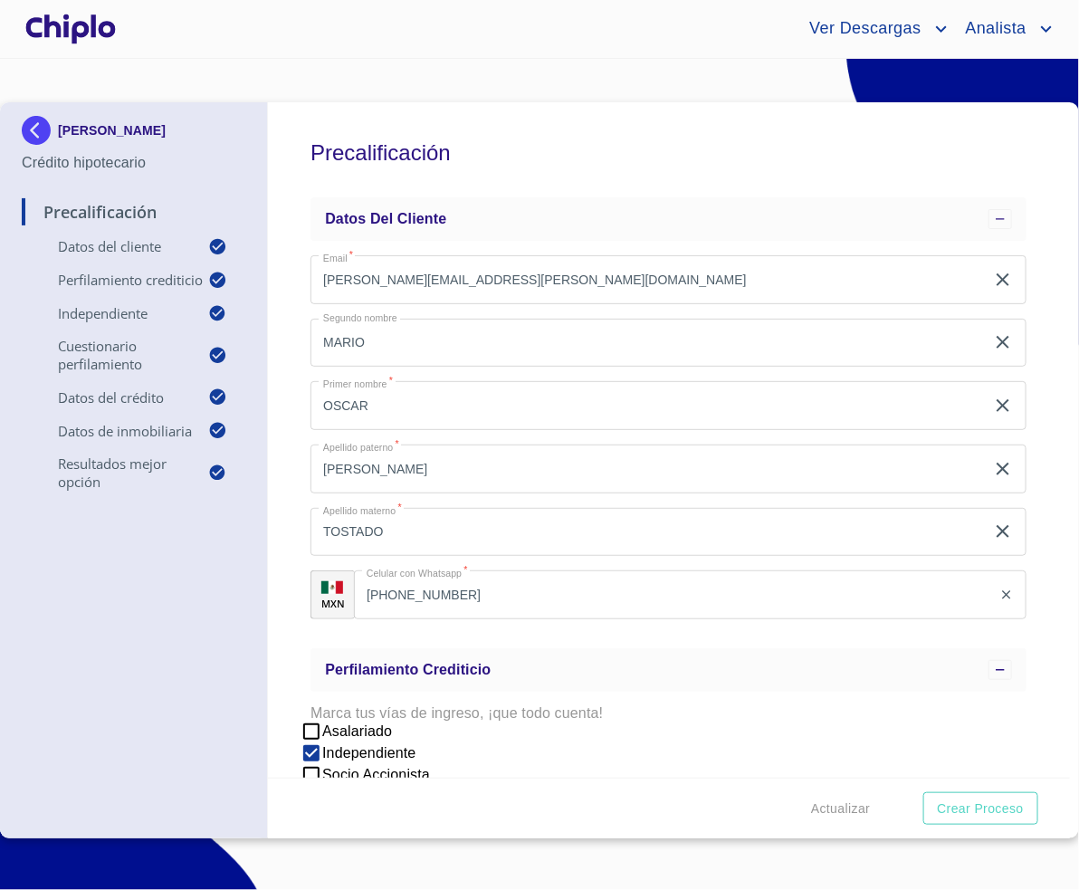
click at [1040, 587] on div "Precalificación Datos del cliente Email   * [PERSON_NAME][EMAIL_ADDRESS][PERSON…" at bounding box center [669, 439] width 803 height 675
click at [299, 57] on div "Ver Descargas Analista" at bounding box center [539, 29] width 1079 height 58
click at [266, 43] on div "Ver Descargas Analista" at bounding box center [539, 29] width 1079 height 58
click at [81, 26] on div at bounding box center [71, 29] width 98 height 58
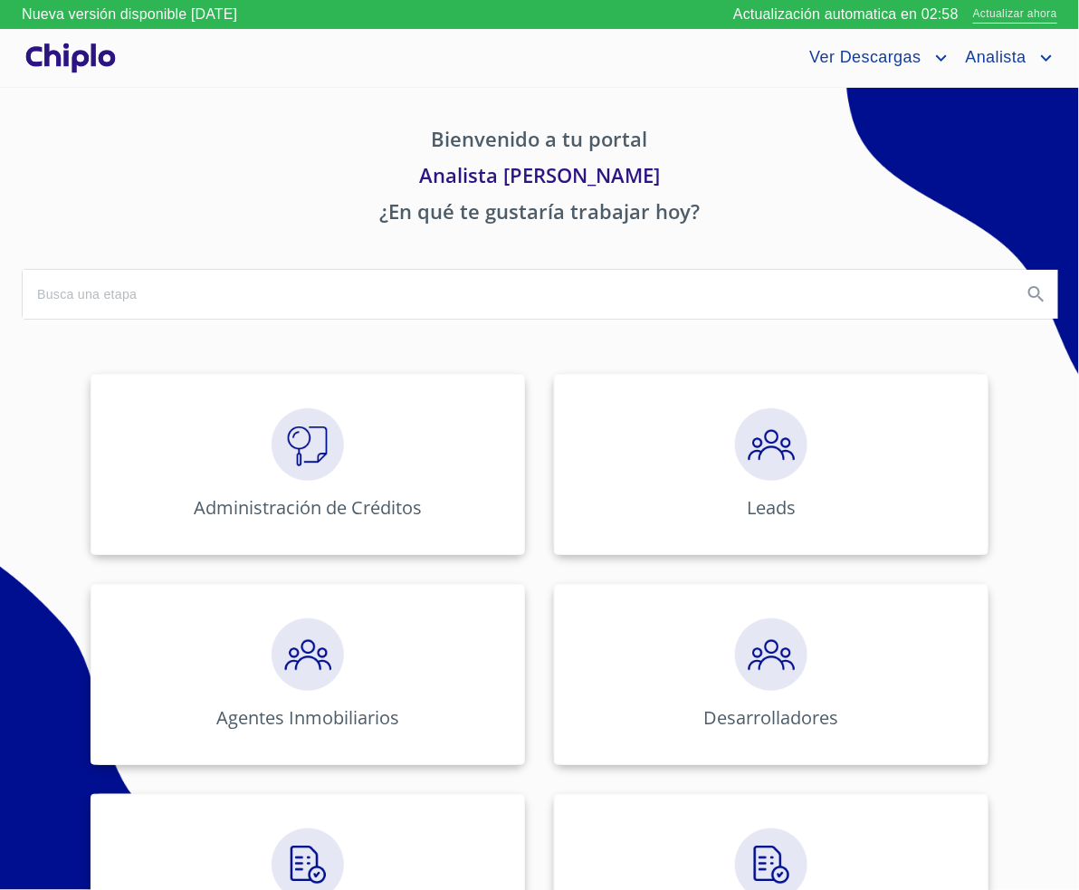
click at [1004, 10] on span "Actualizar ahora" at bounding box center [1015, 14] width 84 height 19
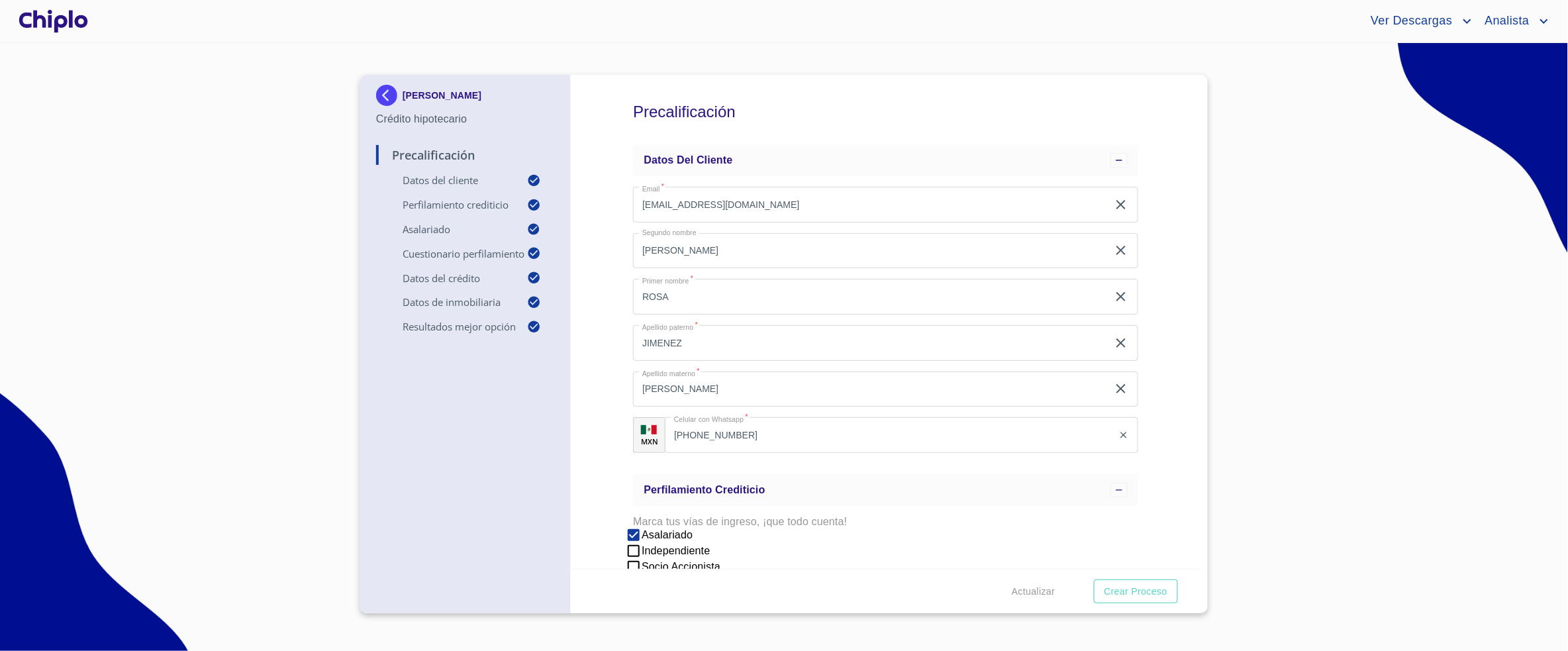
scroll to position [331, 0]
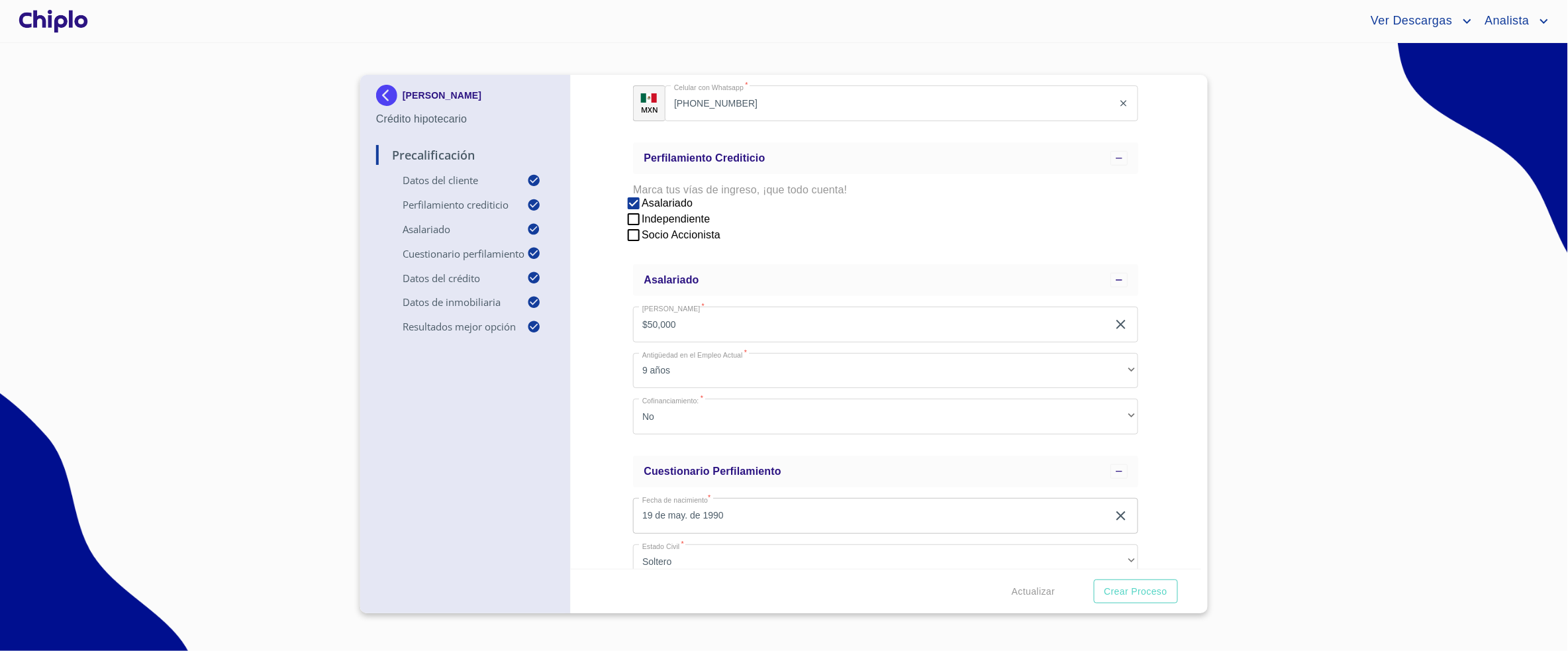
click at [262, 102] on section "[PERSON_NAME] hipotecario Precalificación Datos del cliente Perfilamiento credi…" at bounding box center [784, 347] width 1568 height 608
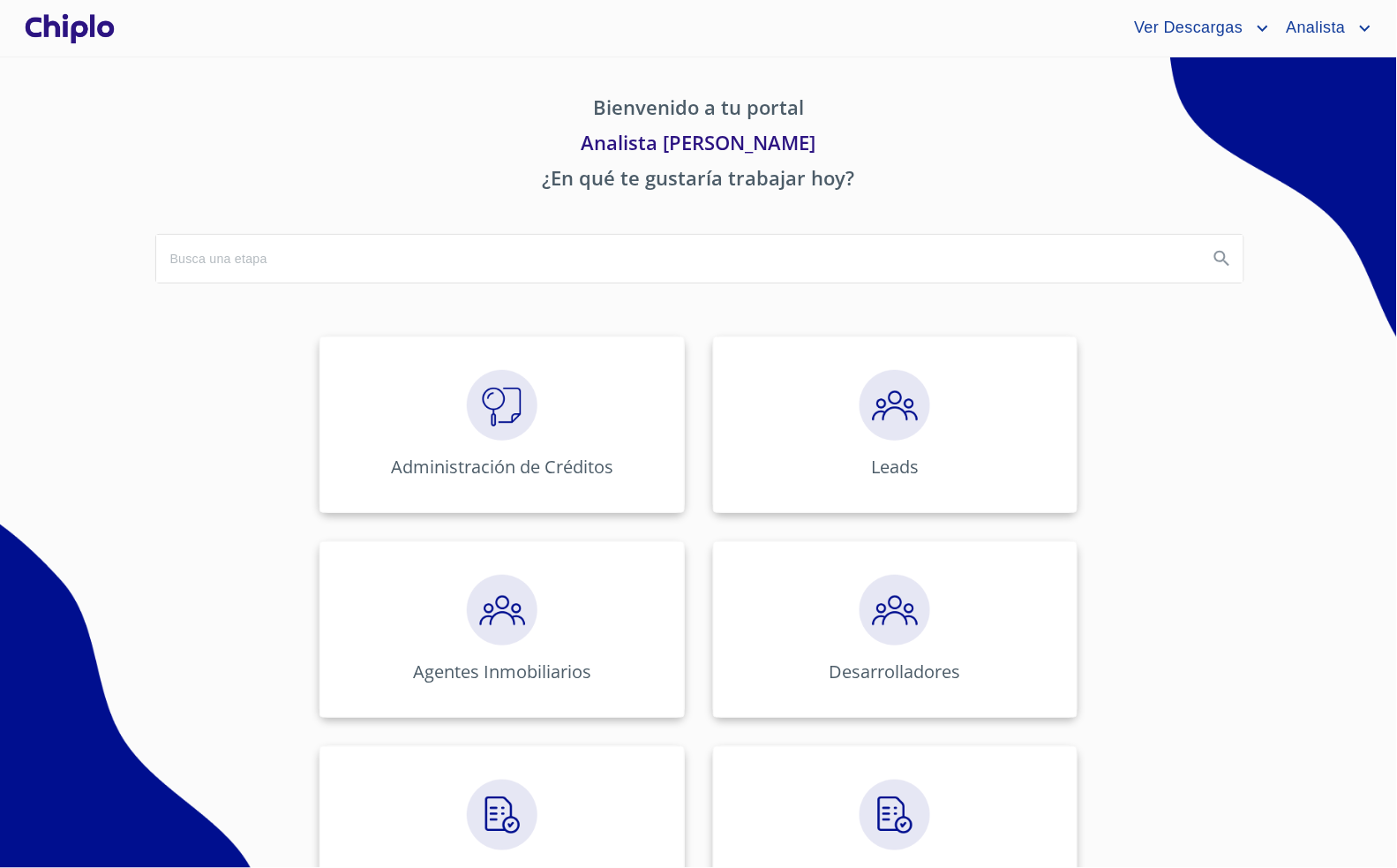
click at [1052, 154] on p "Analista [PERSON_NAME]" at bounding box center [698, 145] width 1088 height 35
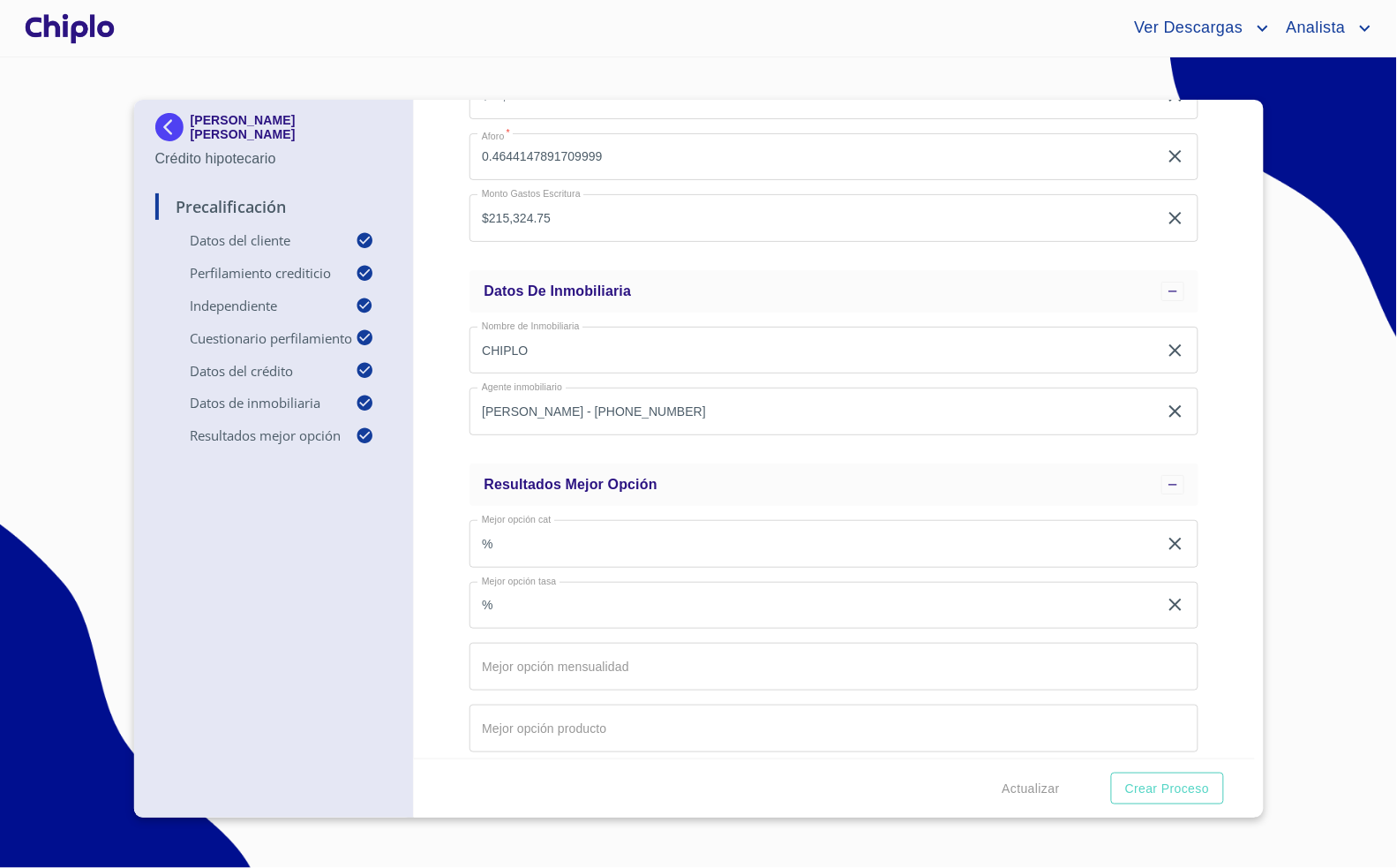
scroll to position [1795, 0]
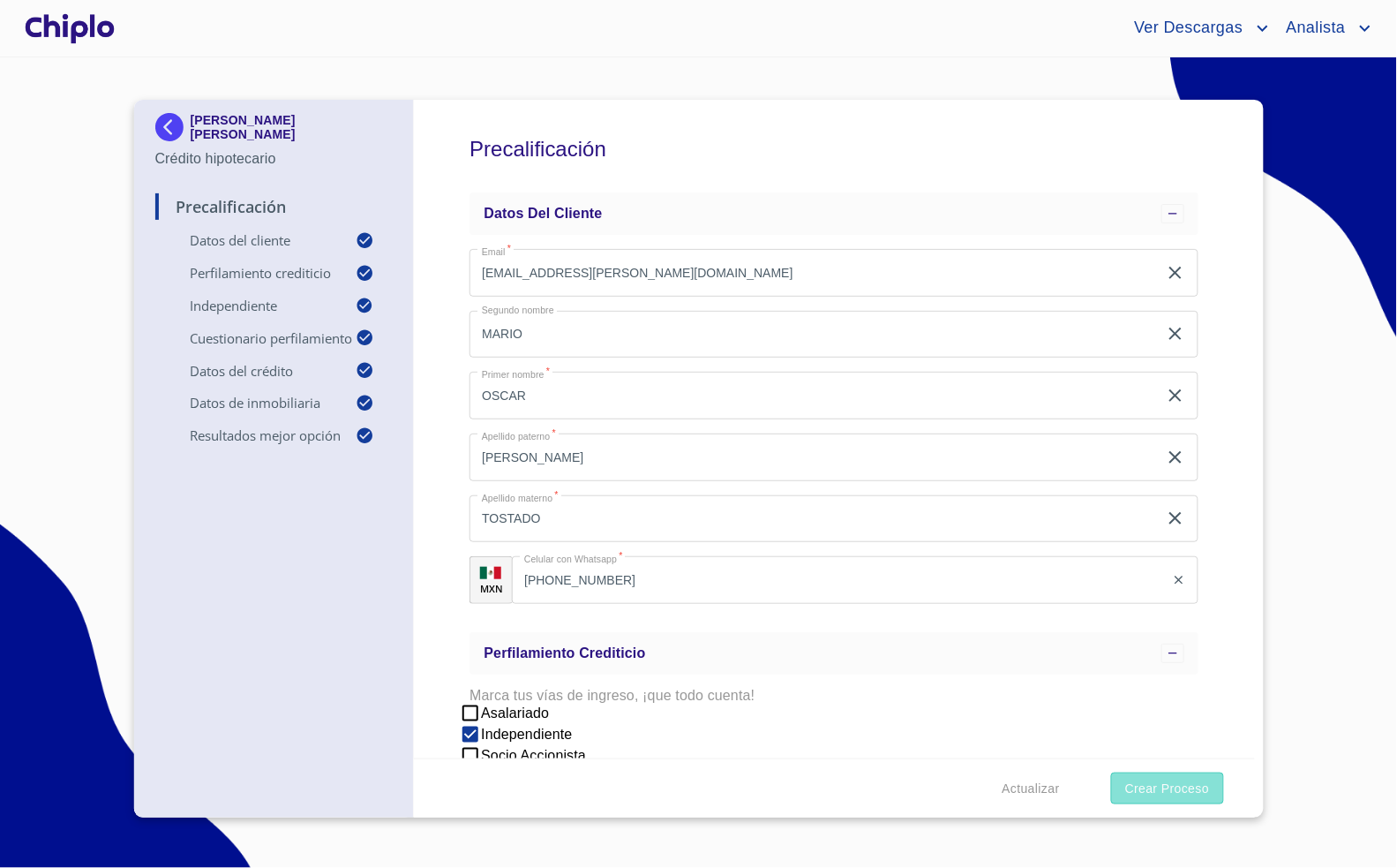
click at [1179, 795] on span "Crear Proceso" at bounding box center [1168, 788] width 84 height 22
